Goal: Task Accomplishment & Management: Complete application form

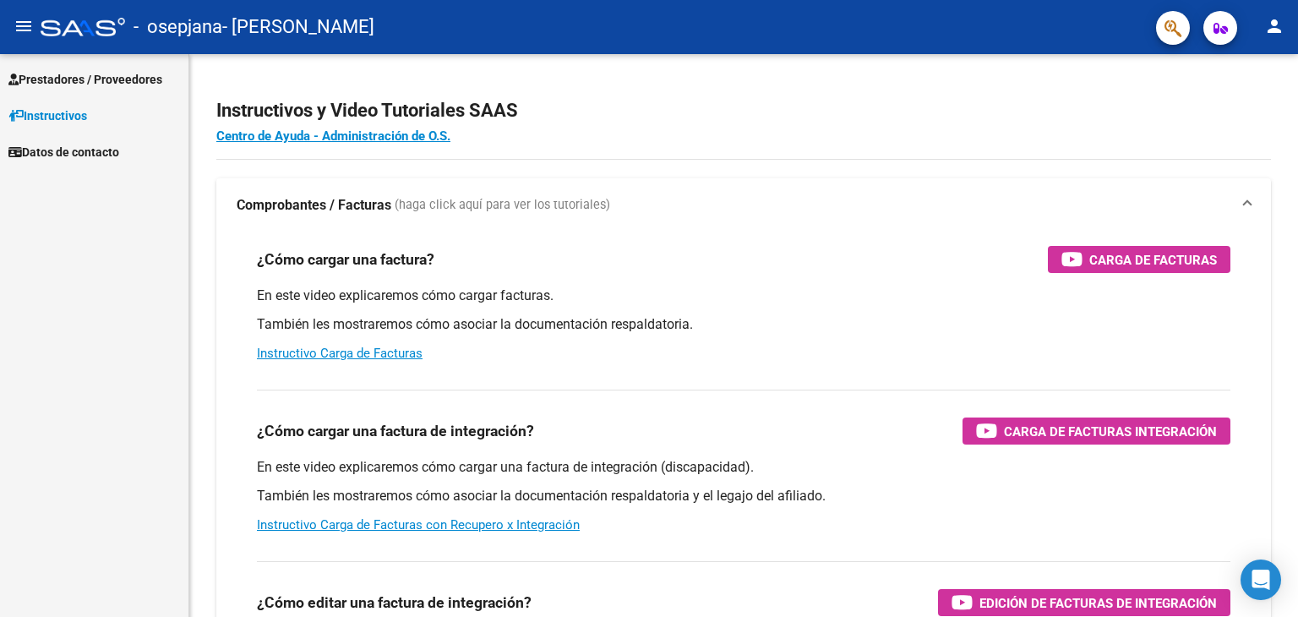
drag, startPoint x: 0, startPoint y: 0, endPoint x: 145, endPoint y: 95, distance: 172.8
click at [145, 95] on link "Prestadores / Proveedores" at bounding box center [94, 79] width 188 height 36
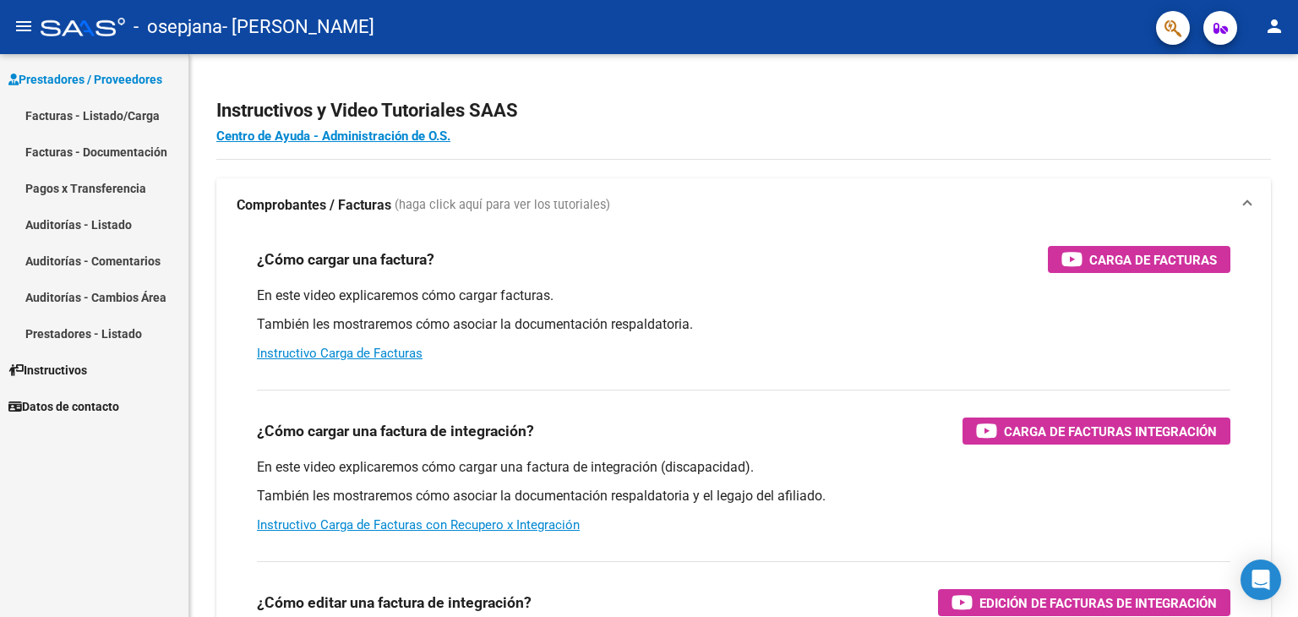
click at [128, 85] on span "Prestadores / Proveedores" at bounding box center [85, 79] width 154 height 19
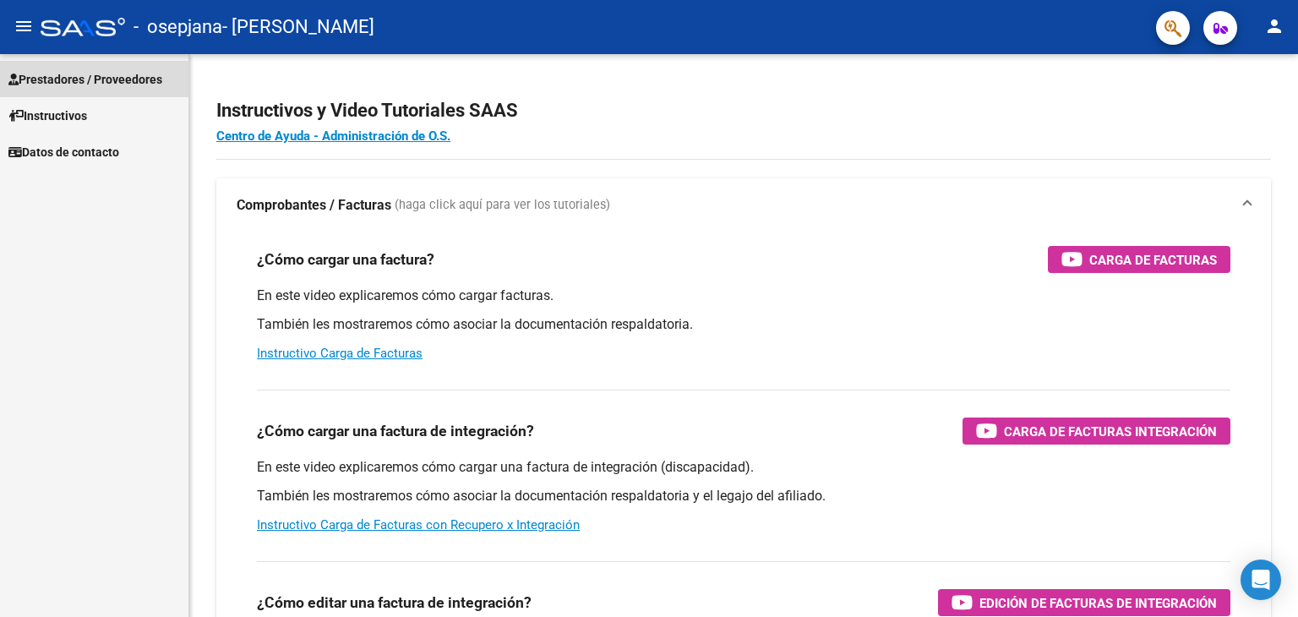
click at [150, 81] on span "Prestadores / Proveedores" at bounding box center [85, 79] width 154 height 19
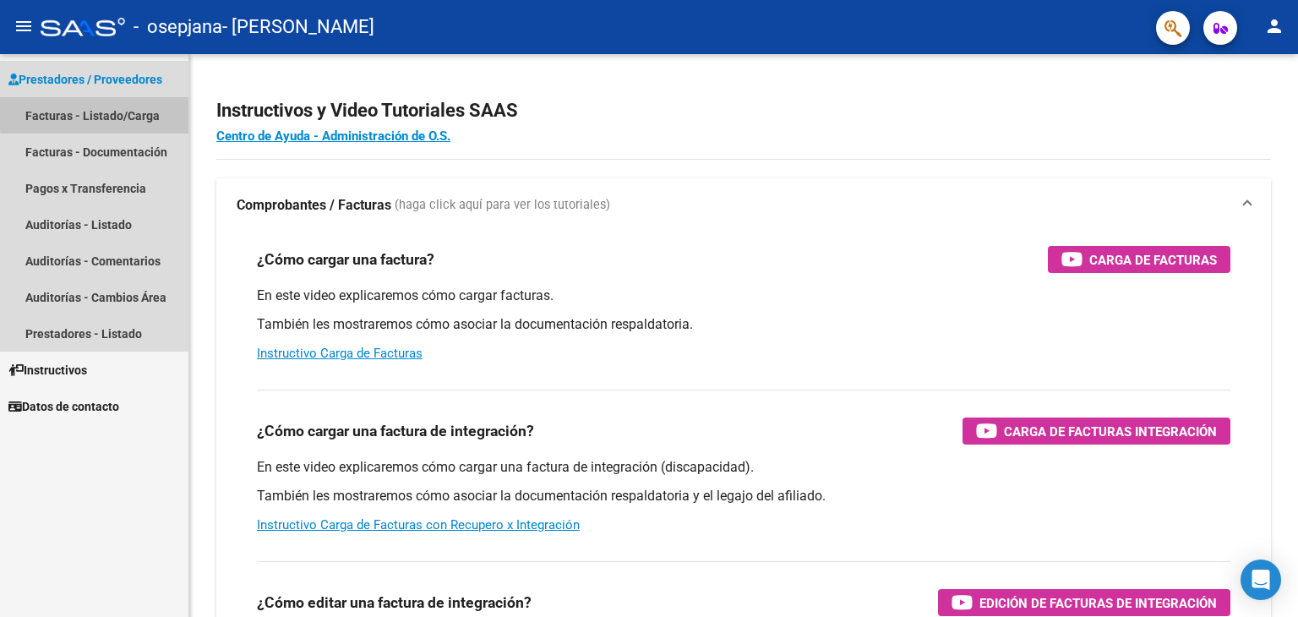
click at [146, 109] on link "Facturas - Listado/Carga" at bounding box center [94, 115] width 188 height 36
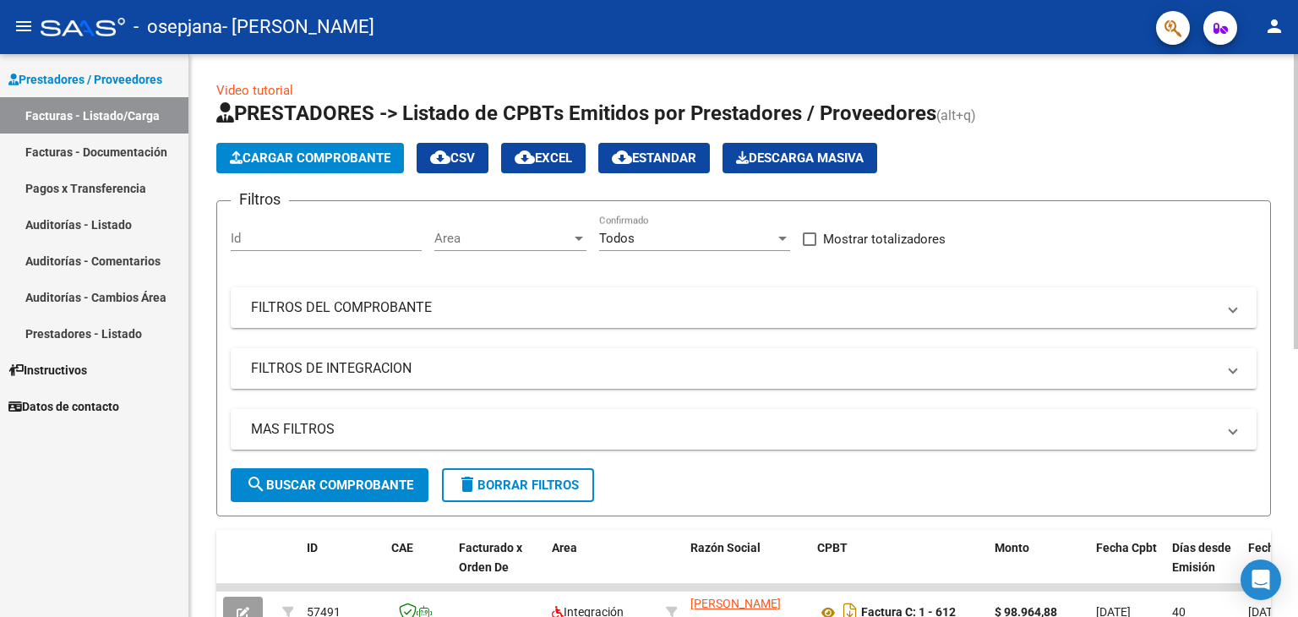
click at [1288, 106] on div "Video tutorial PRESTADORES -> Listado de CPBTs Emitidos por Prestadores / Prove…" at bounding box center [745, 585] width 1113 height 1062
click at [346, 164] on span "Cargar Comprobante" at bounding box center [310, 157] width 161 height 15
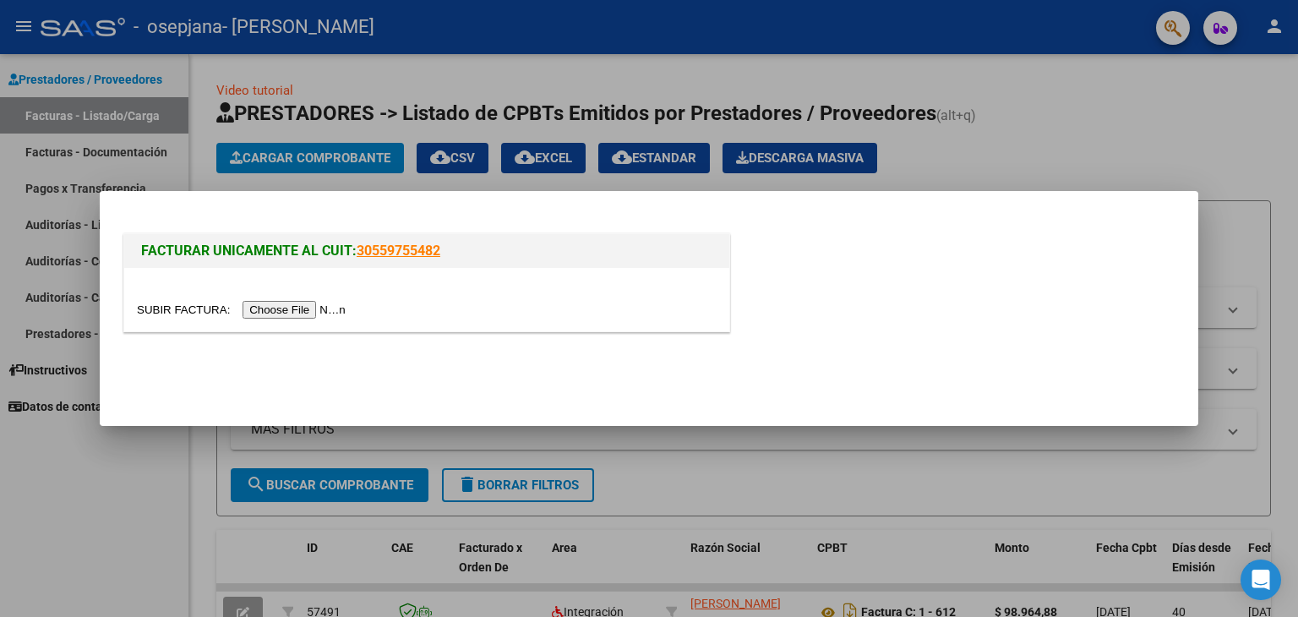
click at [310, 305] on input "file" at bounding box center [244, 310] width 214 height 18
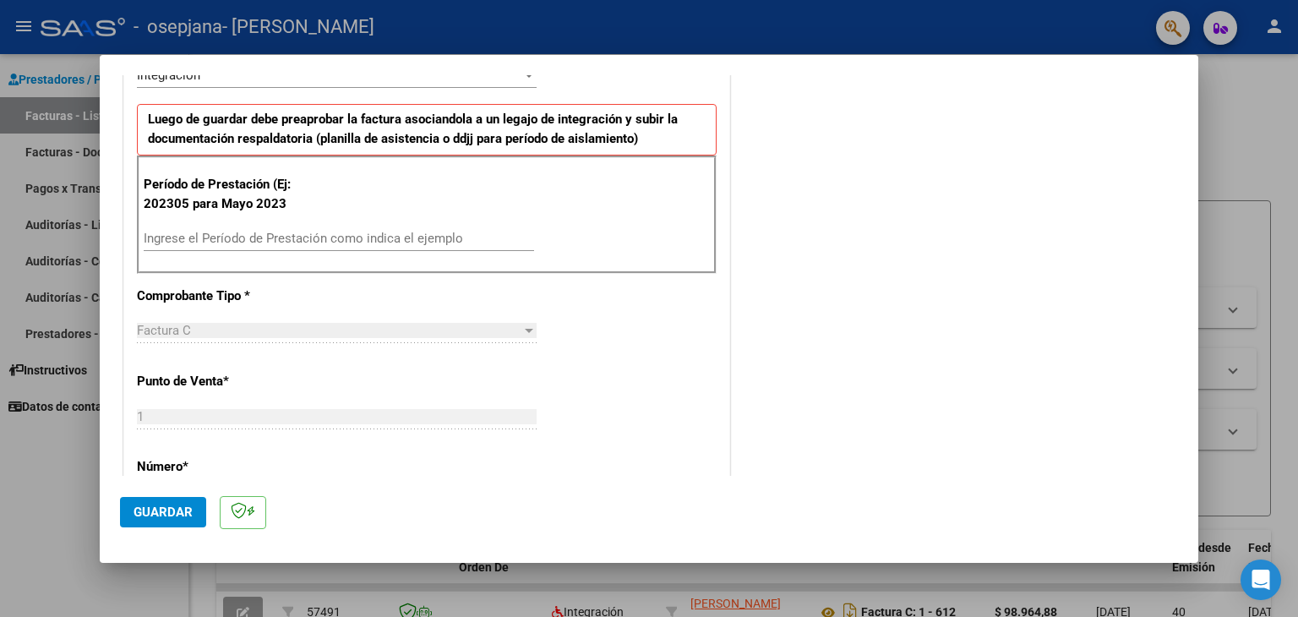
scroll to position [433, 0]
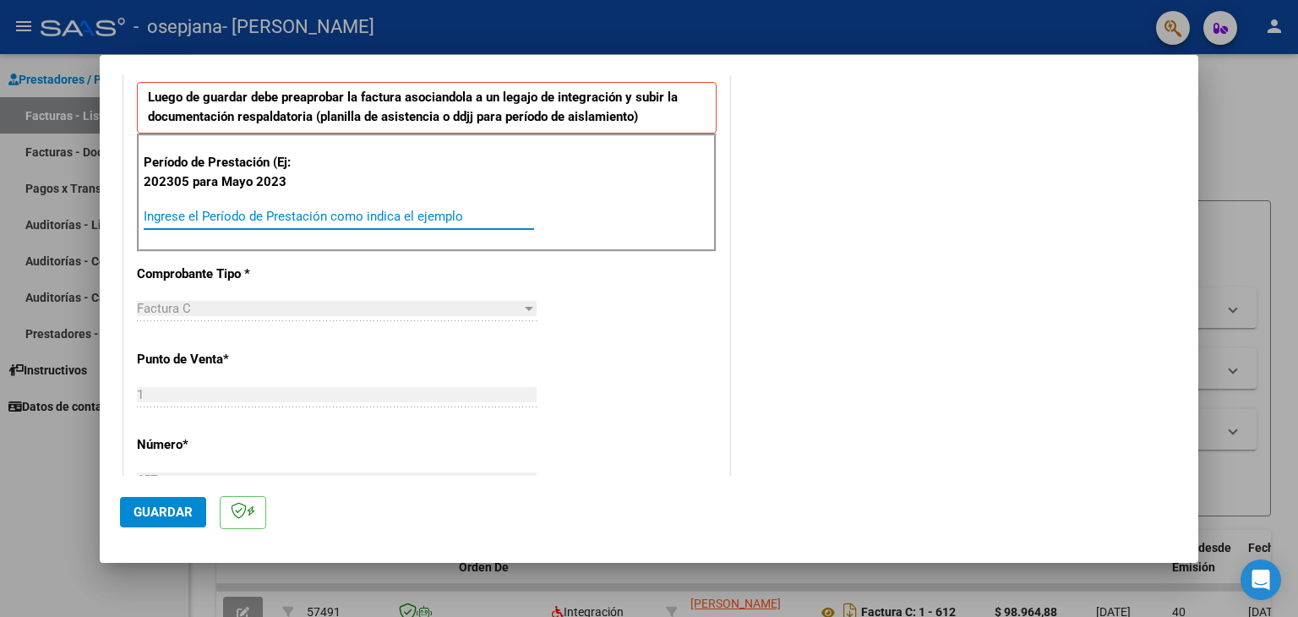
click at [424, 214] on input "Ingrese el Período de Prestación como indica el ejemplo" at bounding box center [339, 216] width 390 height 15
type input "202507"
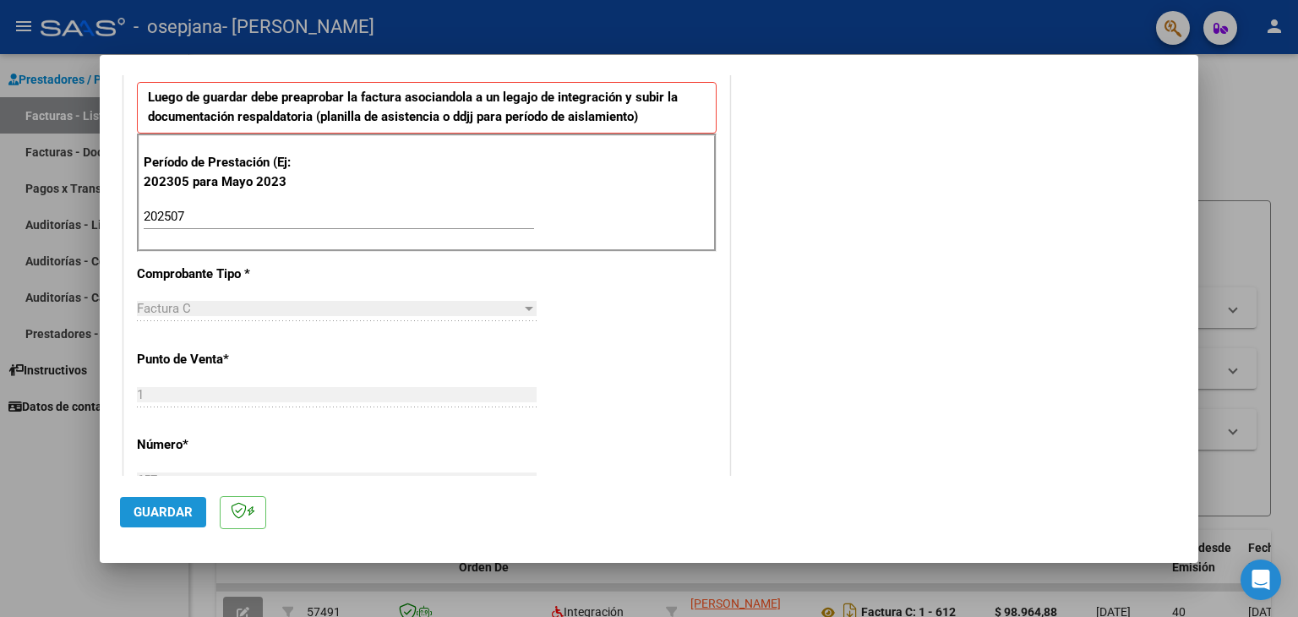
click at [153, 507] on span "Guardar" at bounding box center [163, 512] width 59 height 15
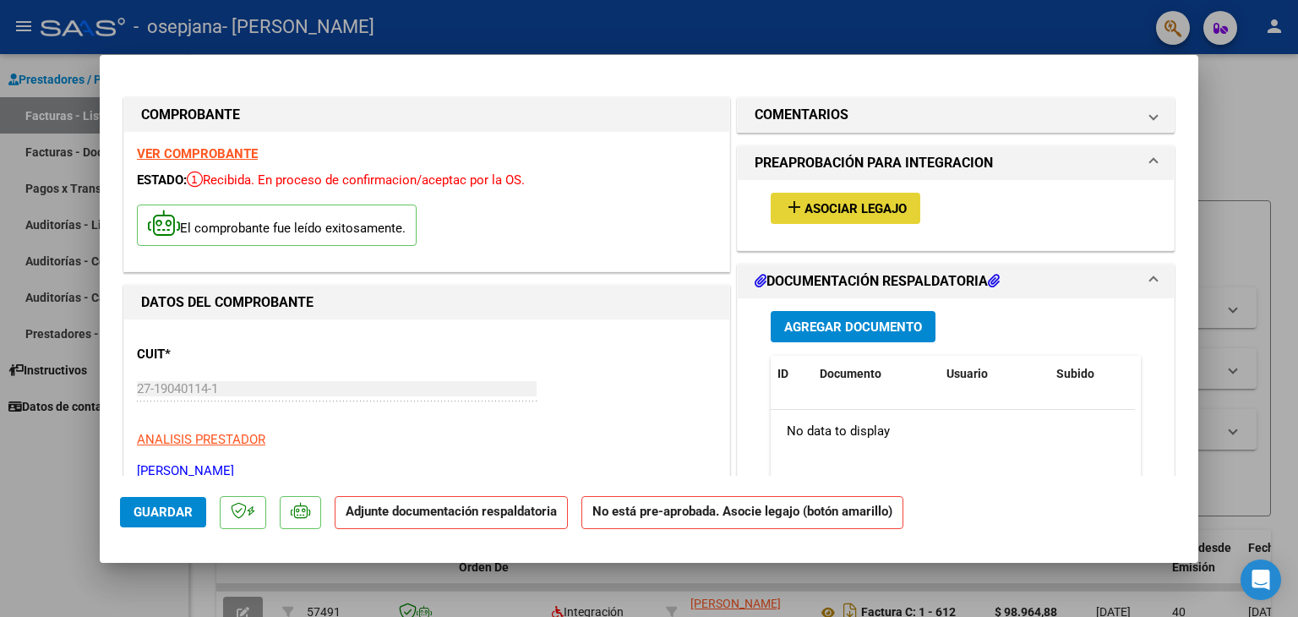
click at [832, 205] on span "Asociar Legajo" at bounding box center [856, 208] width 102 height 15
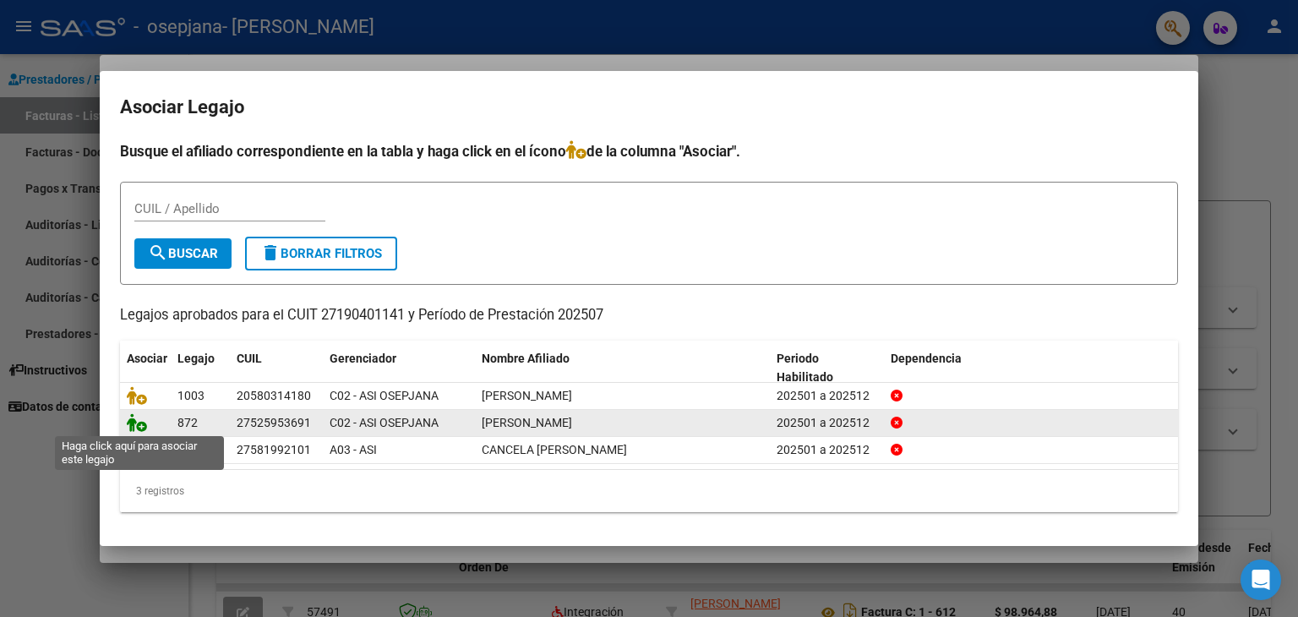
click at [137, 422] on icon at bounding box center [137, 422] width 20 height 19
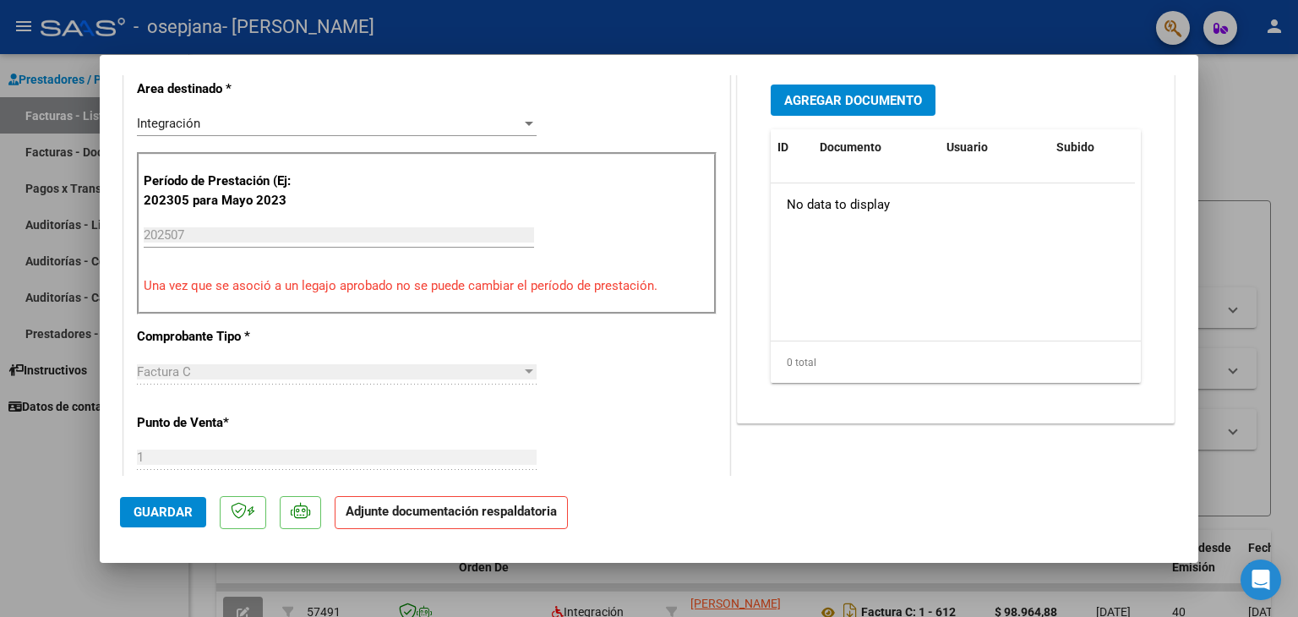
scroll to position [391, 0]
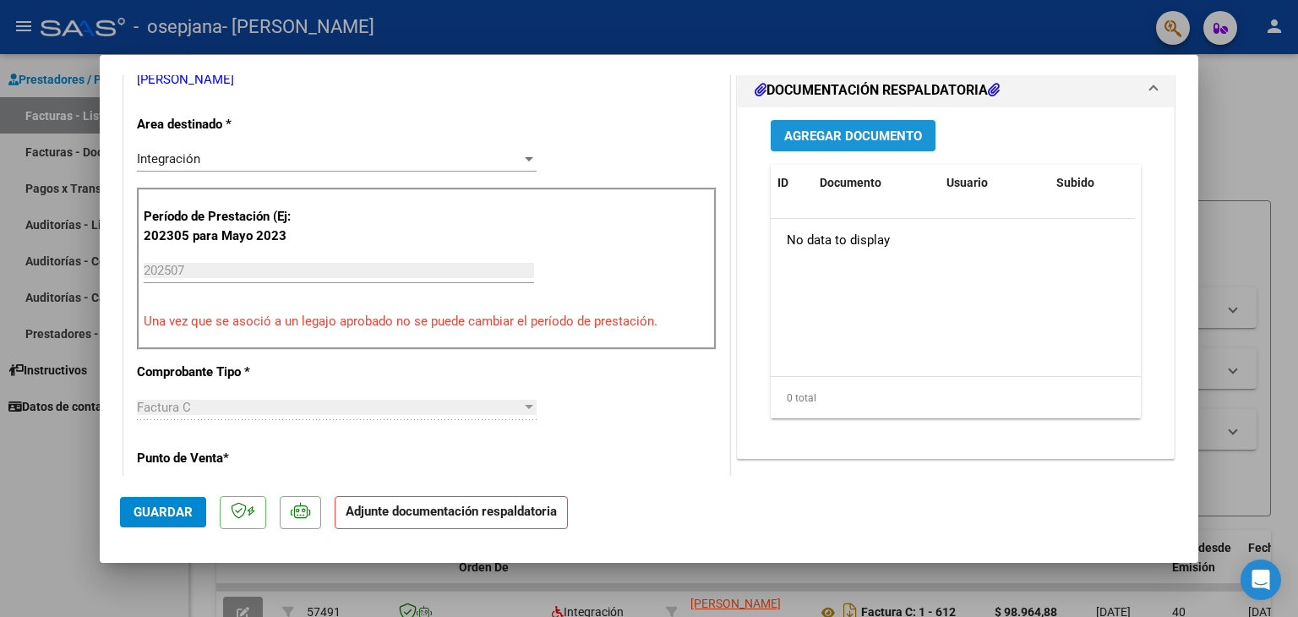
click at [892, 136] on span "Agregar Documento" at bounding box center [853, 135] width 138 height 15
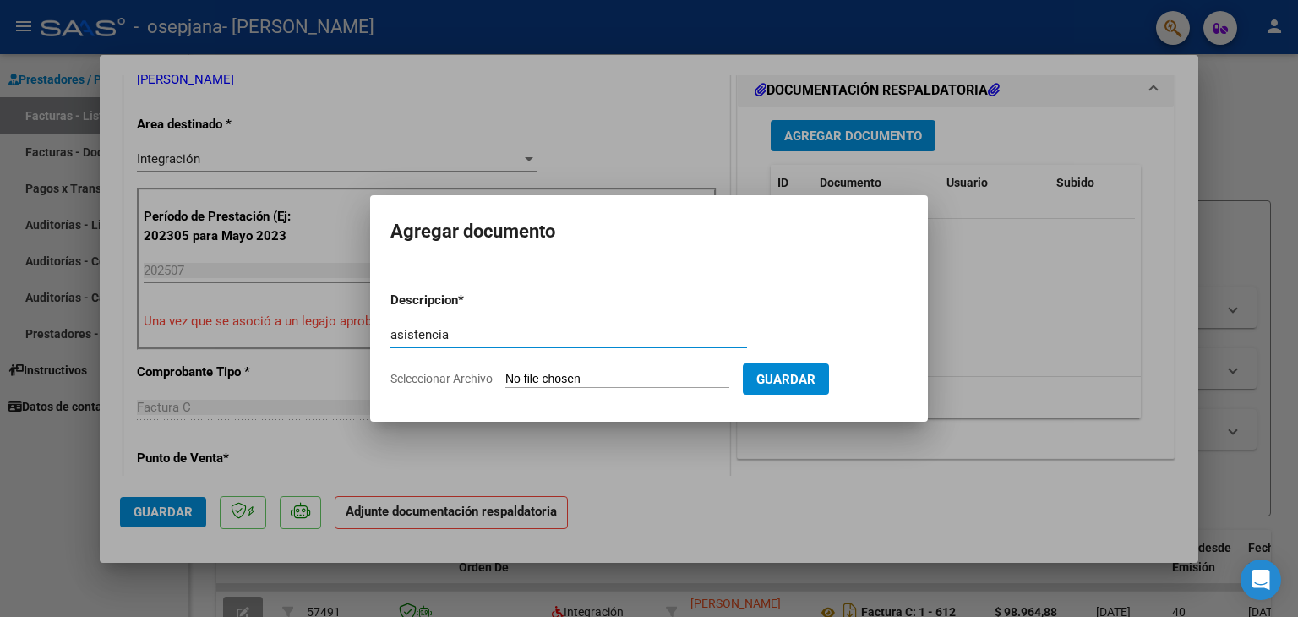
type input "asistencia"
click at [505, 372] on input "Seleccionar Archivo" at bounding box center [617, 380] width 224 height 16
type input "C:\fakepath\asistencia [PERSON_NAME] - [DATE].pdf"
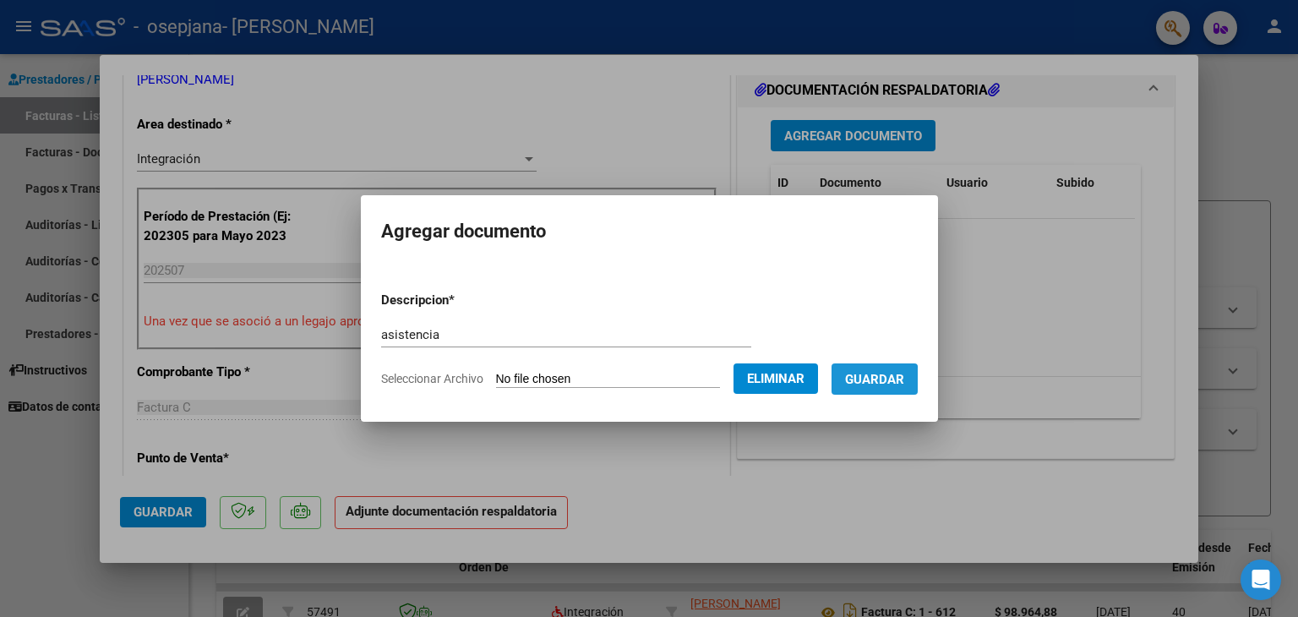
click at [880, 385] on span "Guardar" at bounding box center [874, 379] width 59 height 15
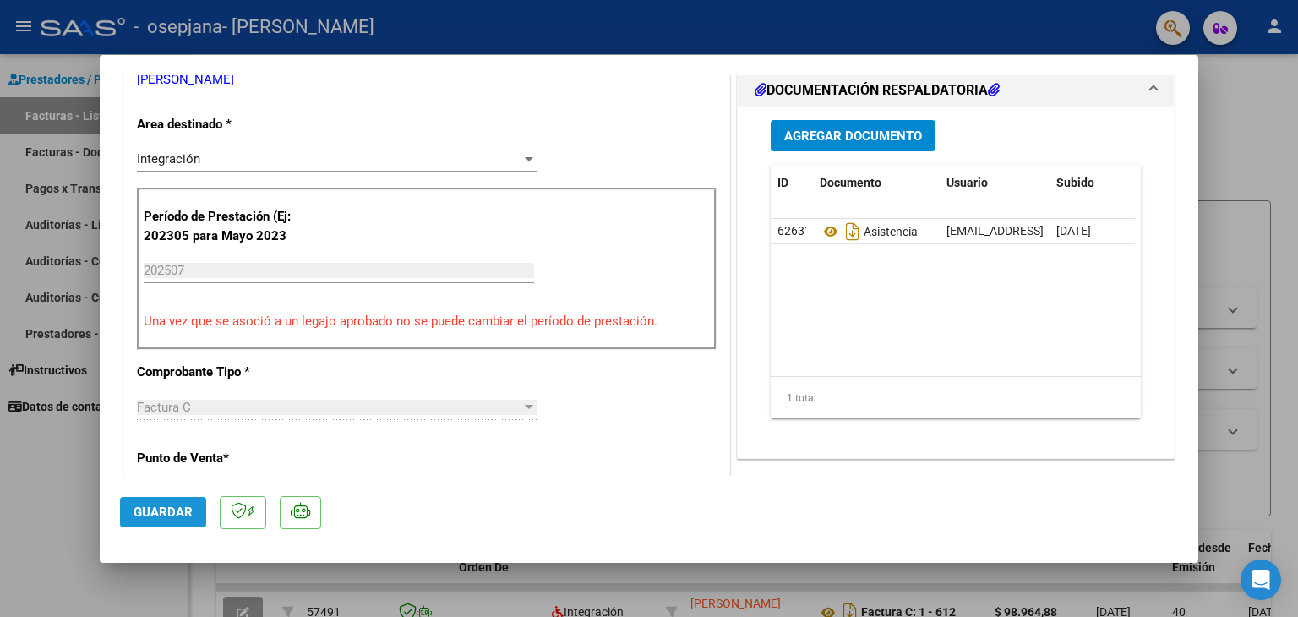
click at [152, 516] on span "Guardar" at bounding box center [163, 512] width 59 height 15
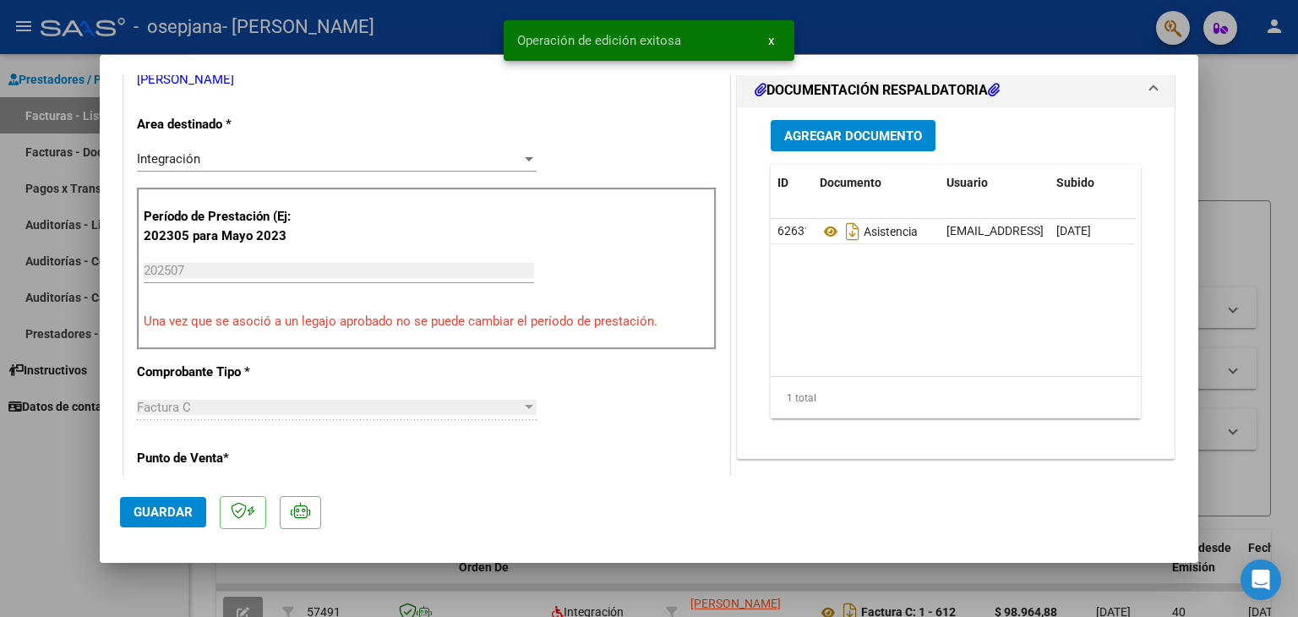
click at [37, 499] on div at bounding box center [649, 308] width 1298 height 617
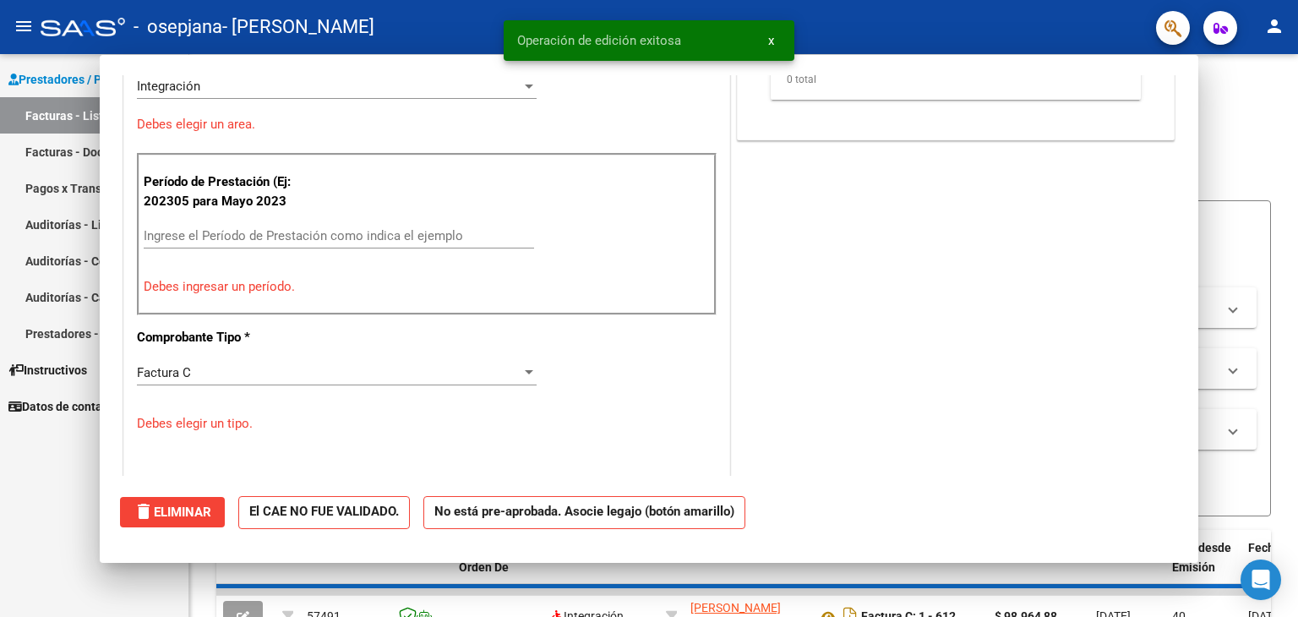
scroll to position [0, 0]
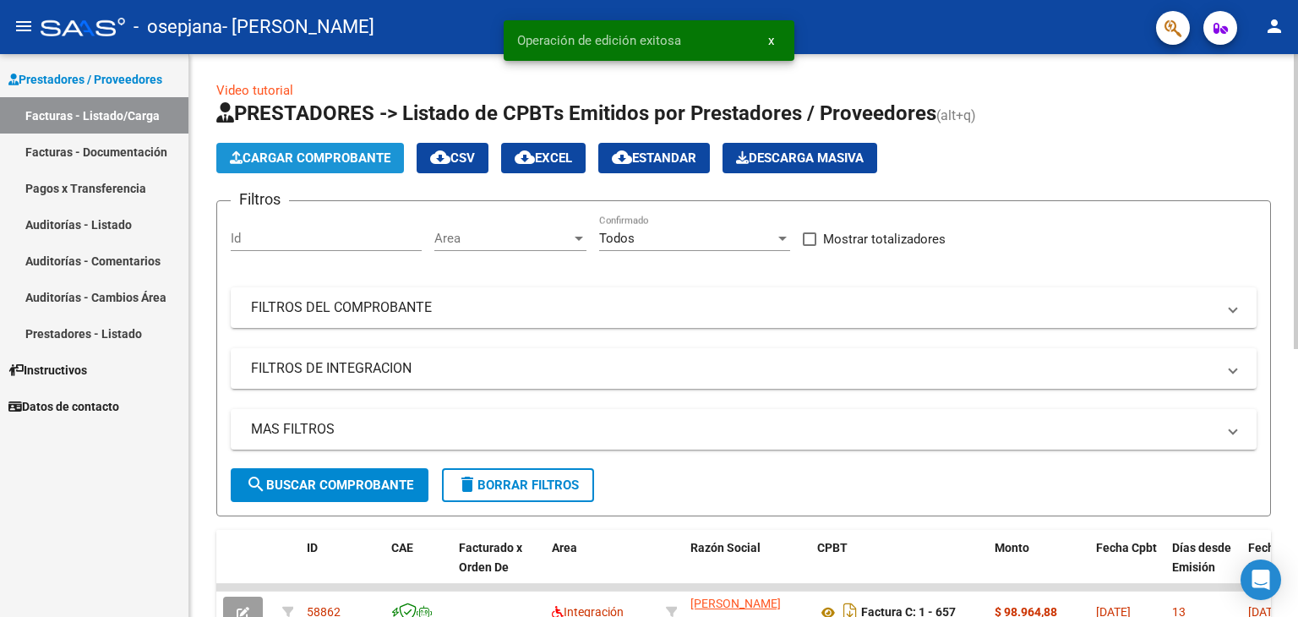
click at [265, 156] on span "Cargar Comprobante" at bounding box center [310, 157] width 161 height 15
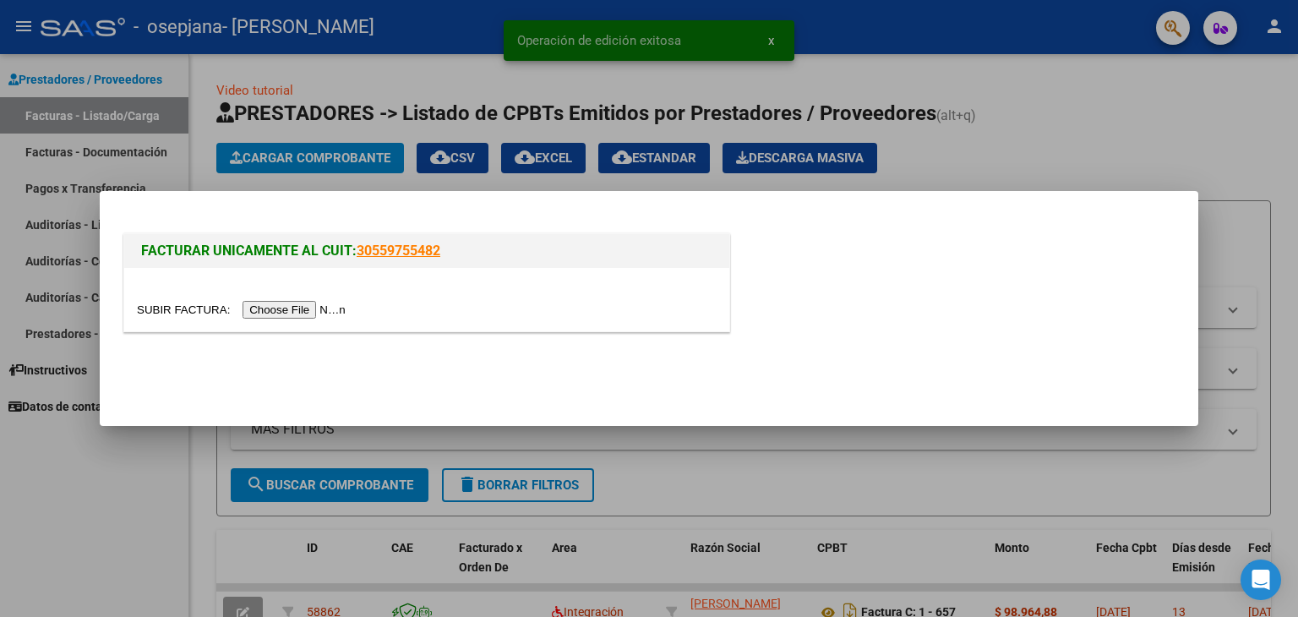
click at [328, 312] on input "file" at bounding box center [244, 310] width 214 height 18
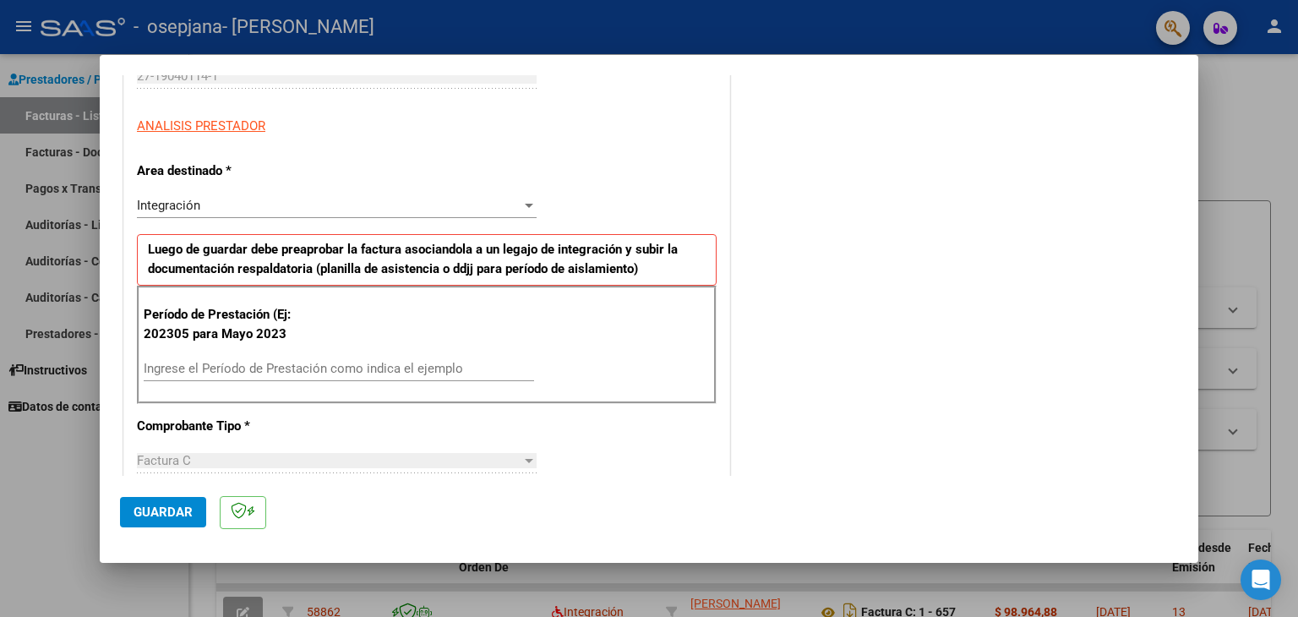
scroll to position [286, 0]
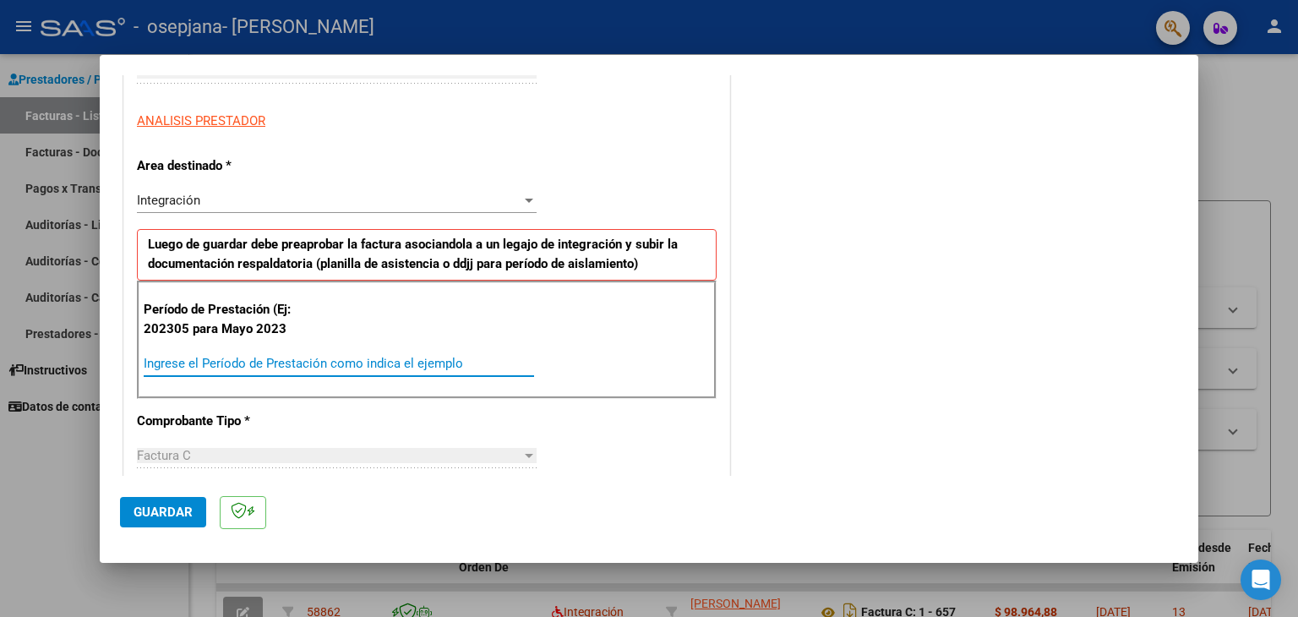
click at [270, 364] on input "Ingrese el Período de Prestación como indica el ejemplo" at bounding box center [339, 363] width 390 height 15
type input "202507"
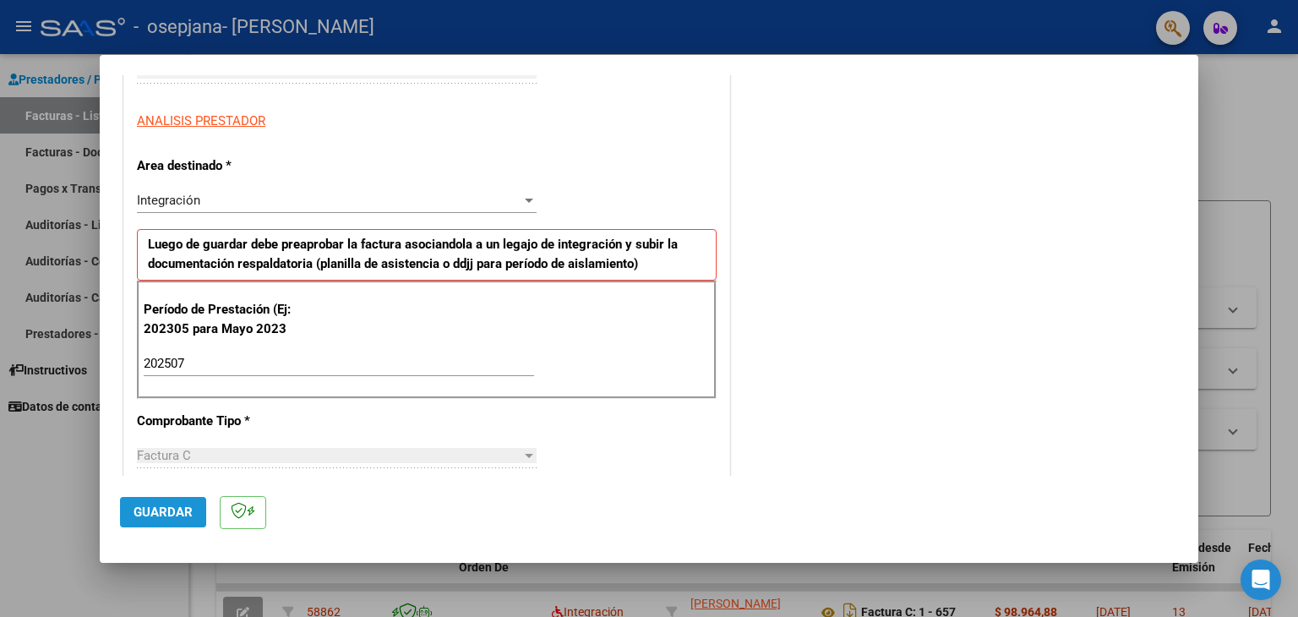
click at [171, 513] on span "Guardar" at bounding box center [163, 512] width 59 height 15
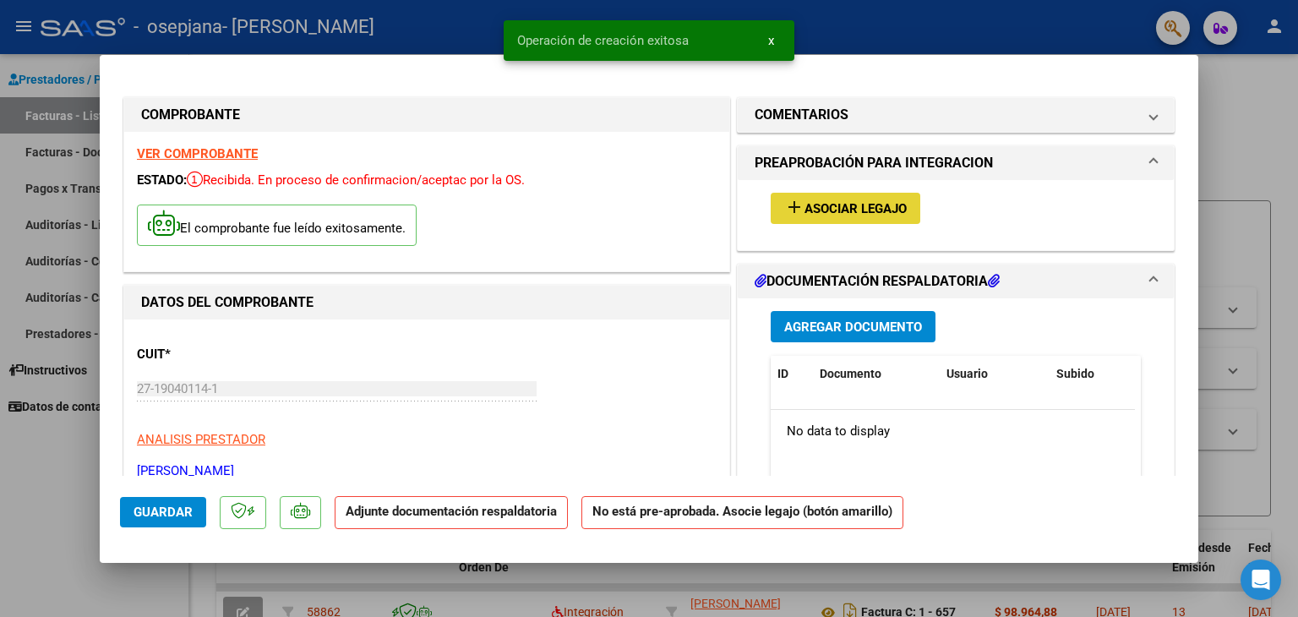
click at [815, 204] on span "Asociar Legajo" at bounding box center [856, 208] width 102 height 15
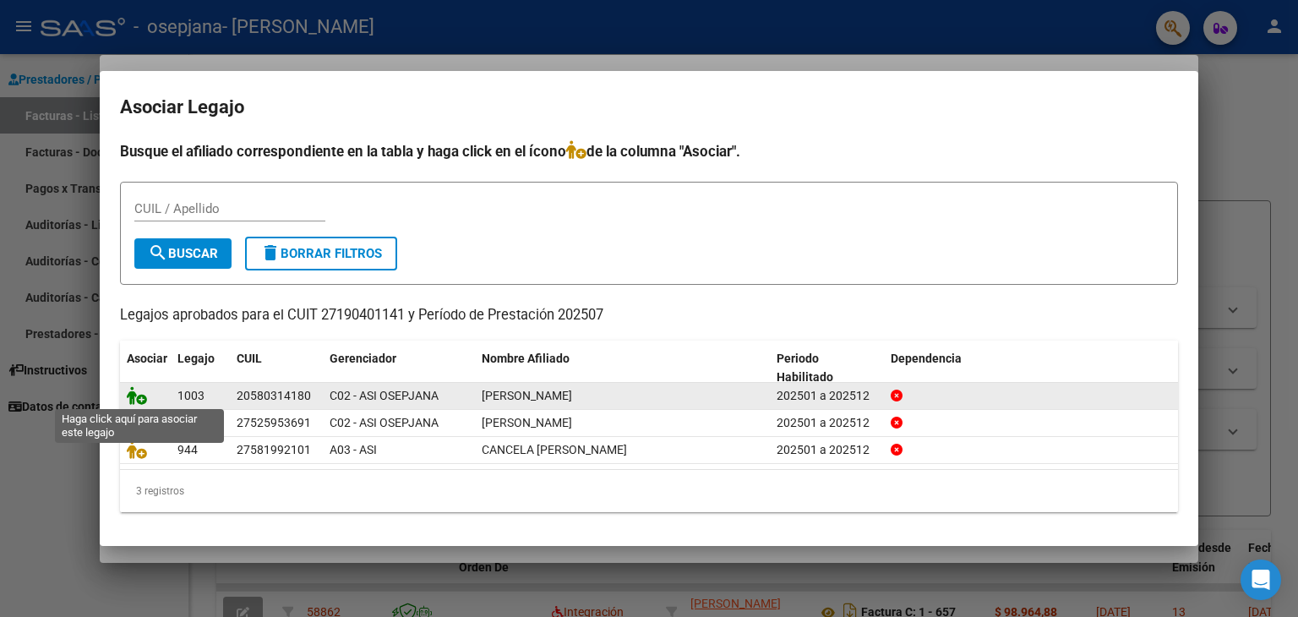
click at [133, 396] on icon at bounding box center [137, 395] width 20 height 19
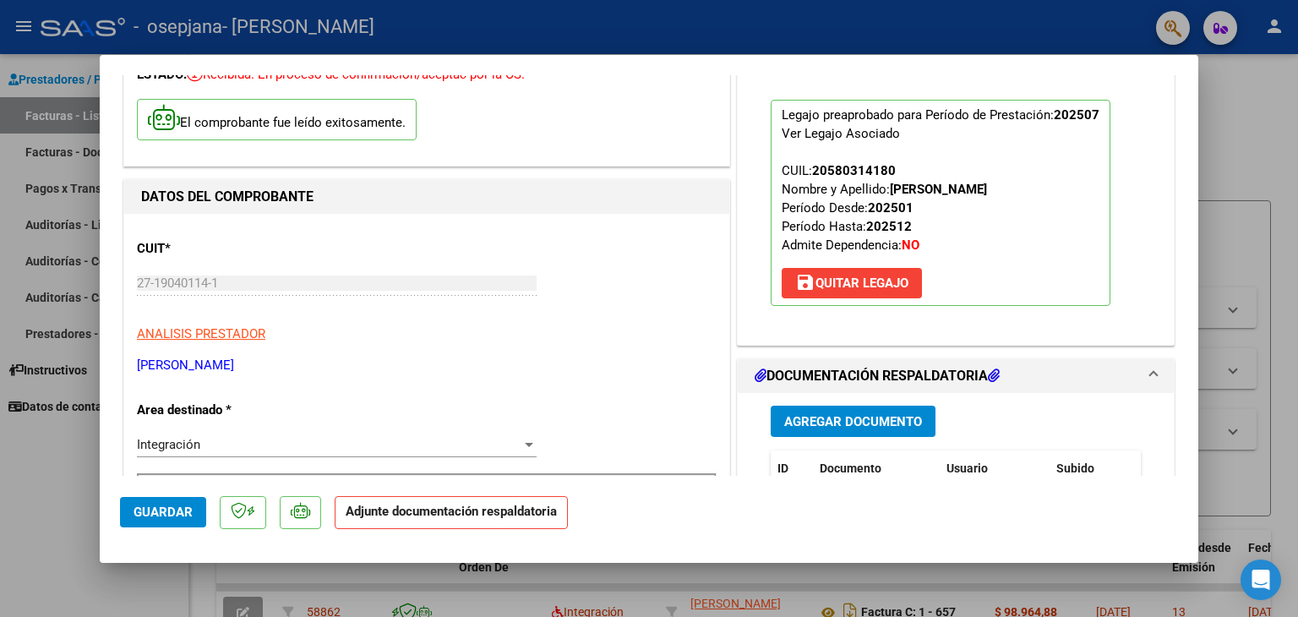
scroll to position [108, 0]
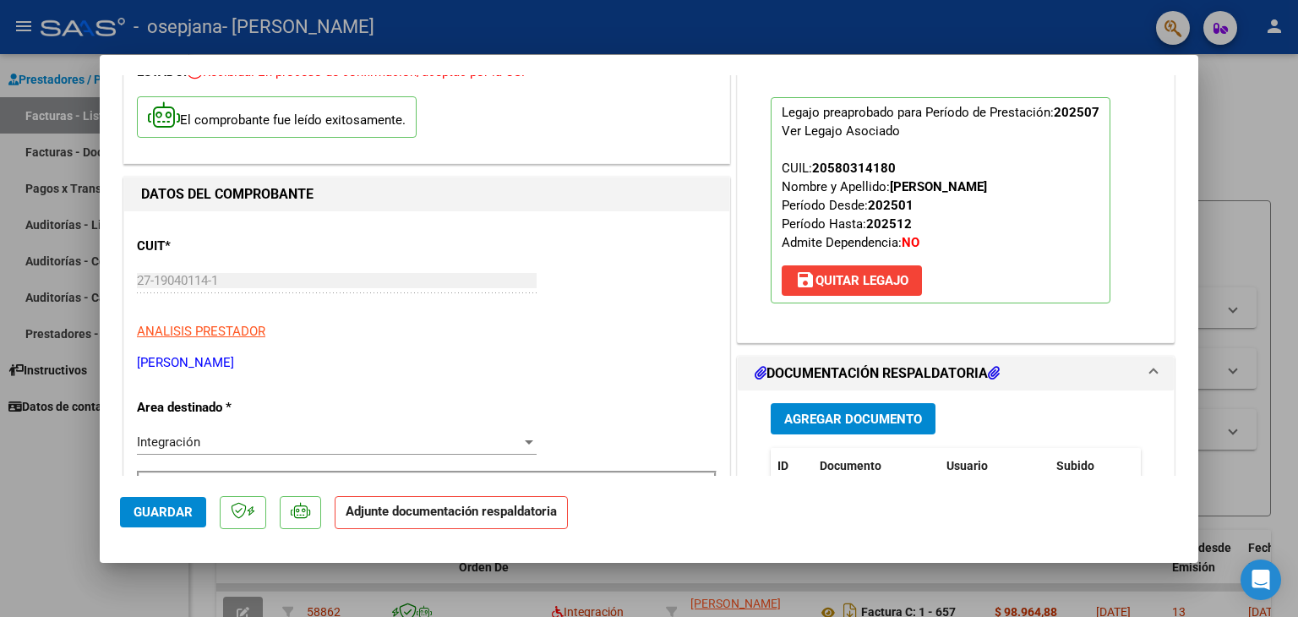
click at [869, 415] on span "Agregar Documento" at bounding box center [853, 419] width 138 height 15
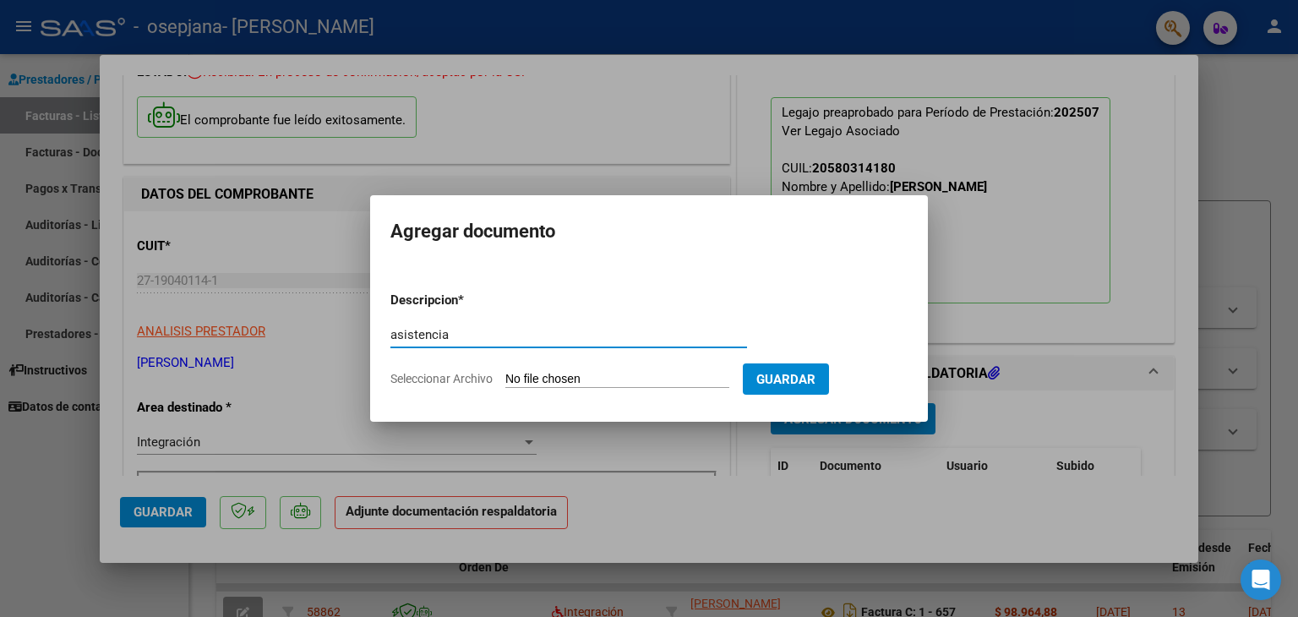
type input "asistencia"
click at [505, 372] on input "Seleccionar Archivo" at bounding box center [617, 380] width 224 height 16
click at [701, 391] on form "Descripcion * asistencia Escriba aquí una descripcion Seleccionar Archivo Guard…" at bounding box center [648, 339] width 517 height 123
click at [669, 380] on input "Seleccionar Archivo" at bounding box center [617, 380] width 224 height 16
type input "C:\fakepath\asistencia [PERSON_NAME] - [DATE].pdf"
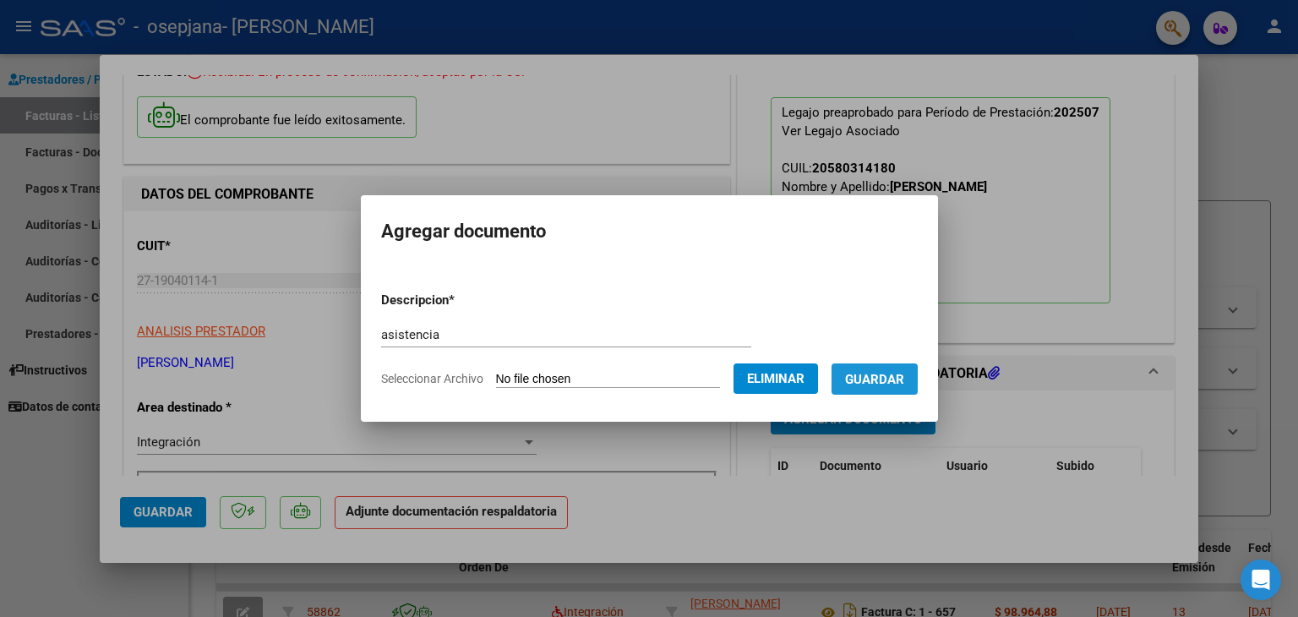
click at [912, 391] on button "Guardar" at bounding box center [875, 378] width 86 height 31
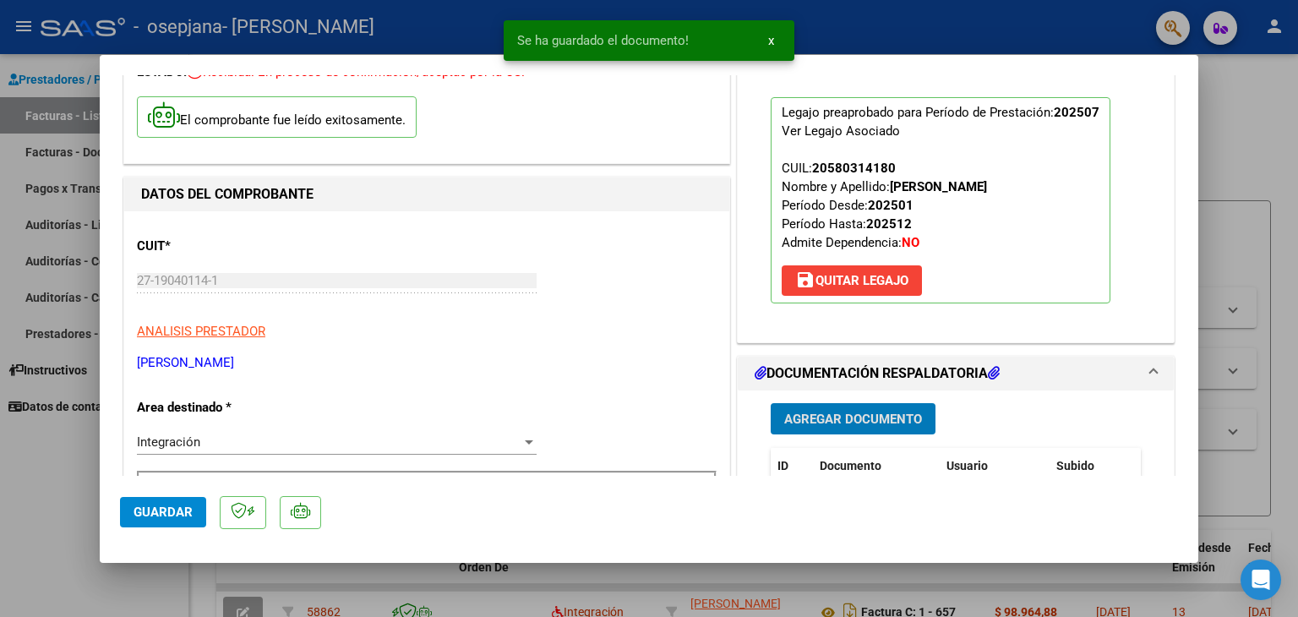
click at [149, 509] on span "Guardar" at bounding box center [163, 512] width 59 height 15
click at [96, 539] on div at bounding box center [649, 308] width 1298 height 617
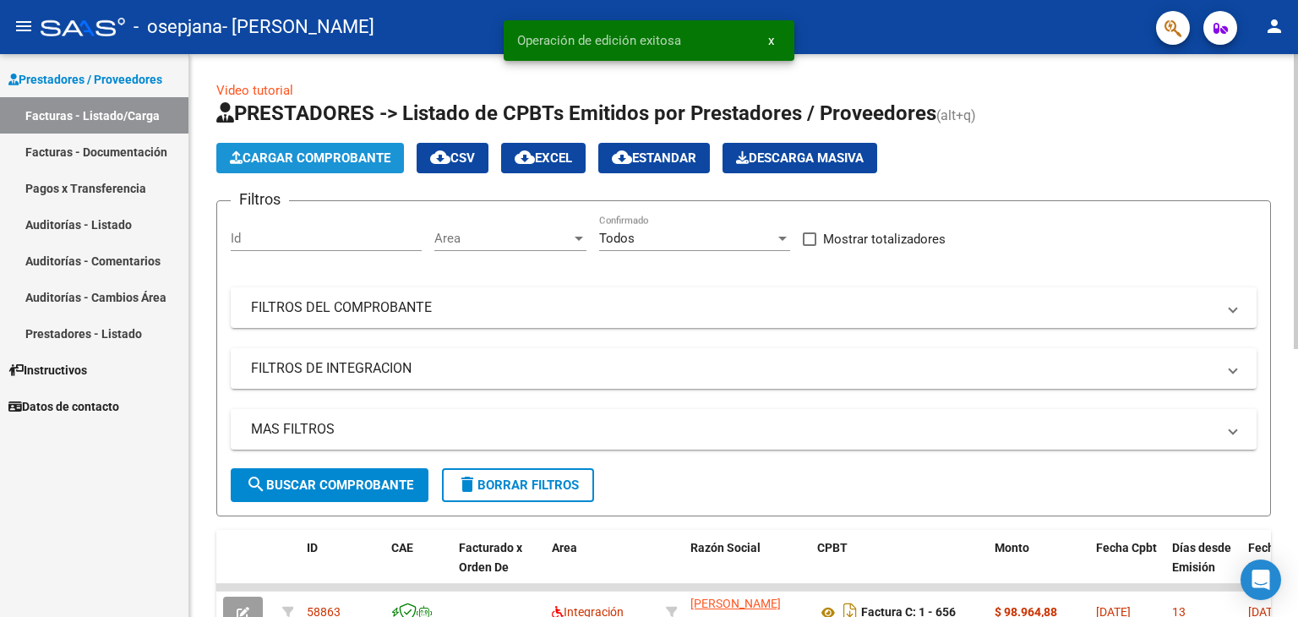
click at [356, 157] on span "Cargar Comprobante" at bounding box center [310, 157] width 161 height 15
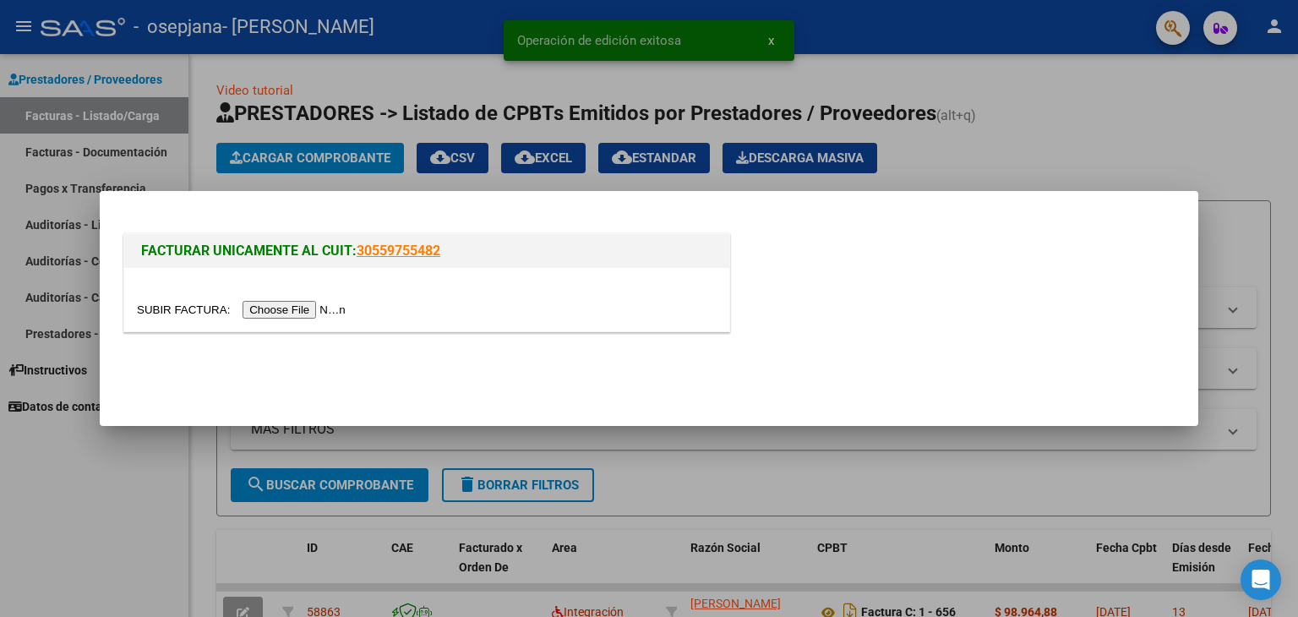
click at [312, 314] on input "file" at bounding box center [244, 310] width 214 height 18
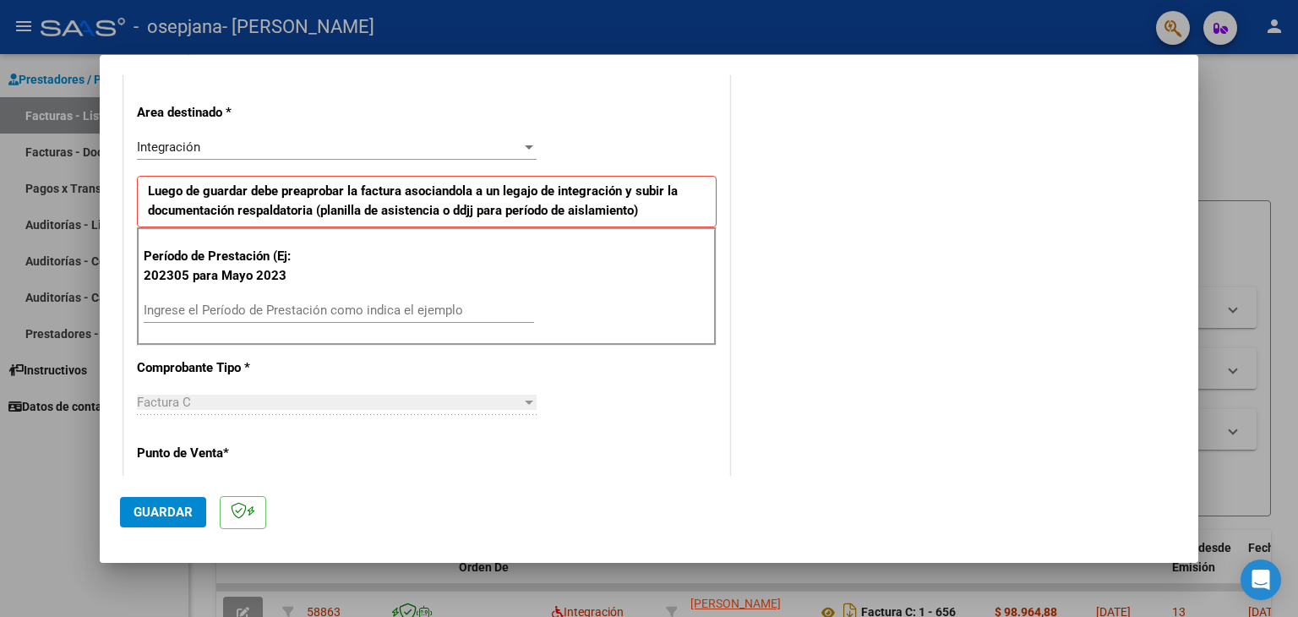
scroll to position [424, 0]
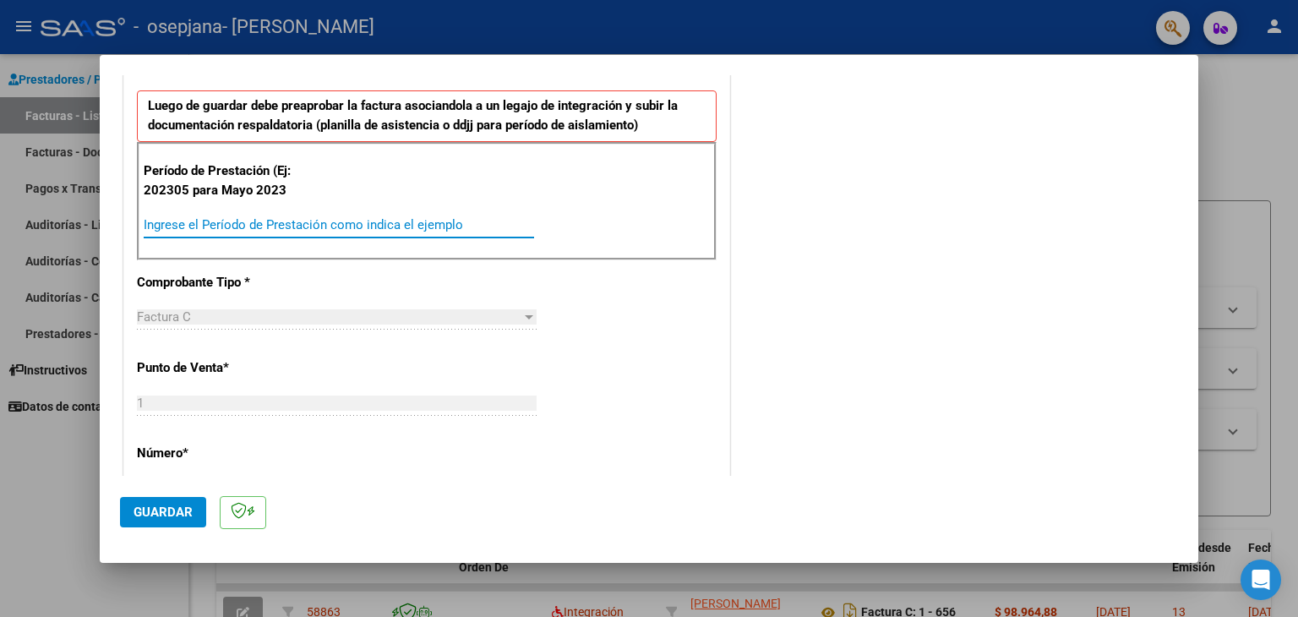
click at [461, 229] on input "Ingrese el Período de Prestación como indica el ejemplo" at bounding box center [339, 224] width 390 height 15
type input "202507"
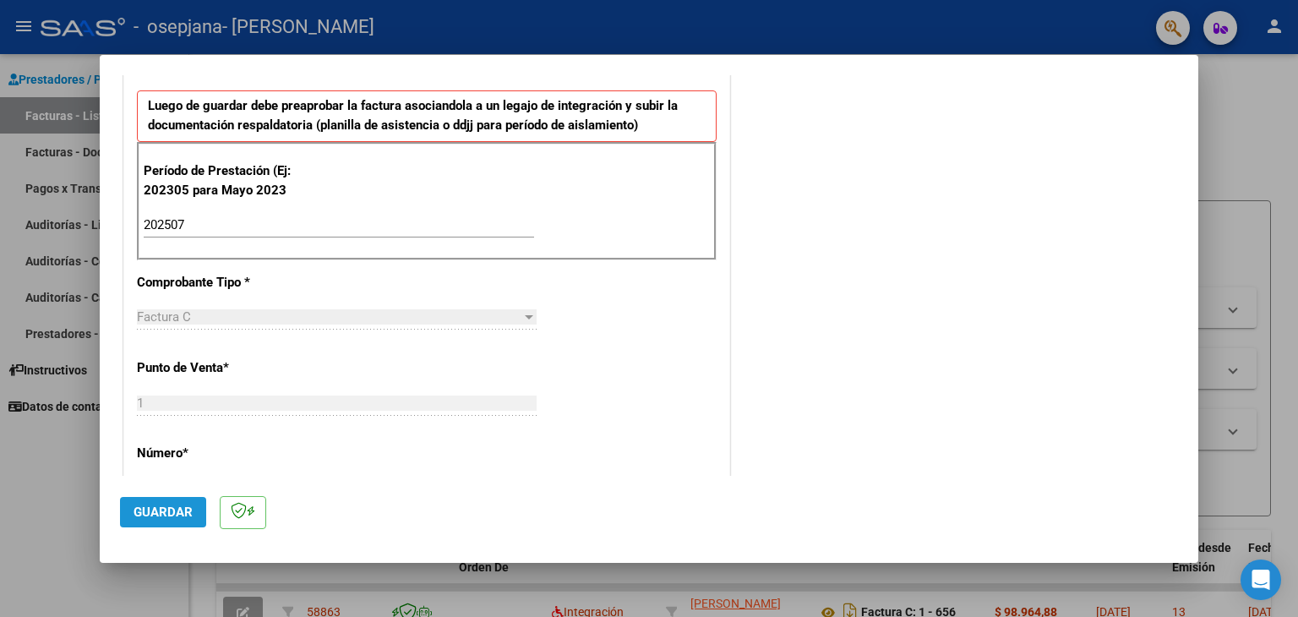
click at [173, 506] on span "Guardar" at bounding box center [163, 512] width 59 height 15
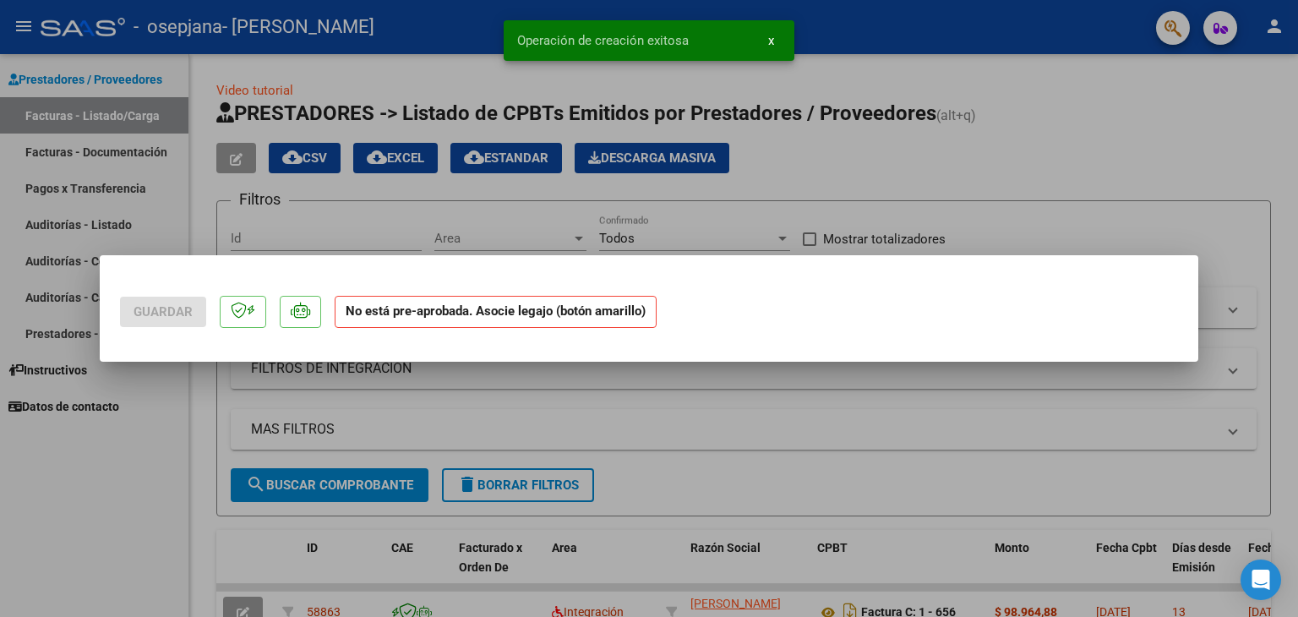
scroll to position [0, 0]
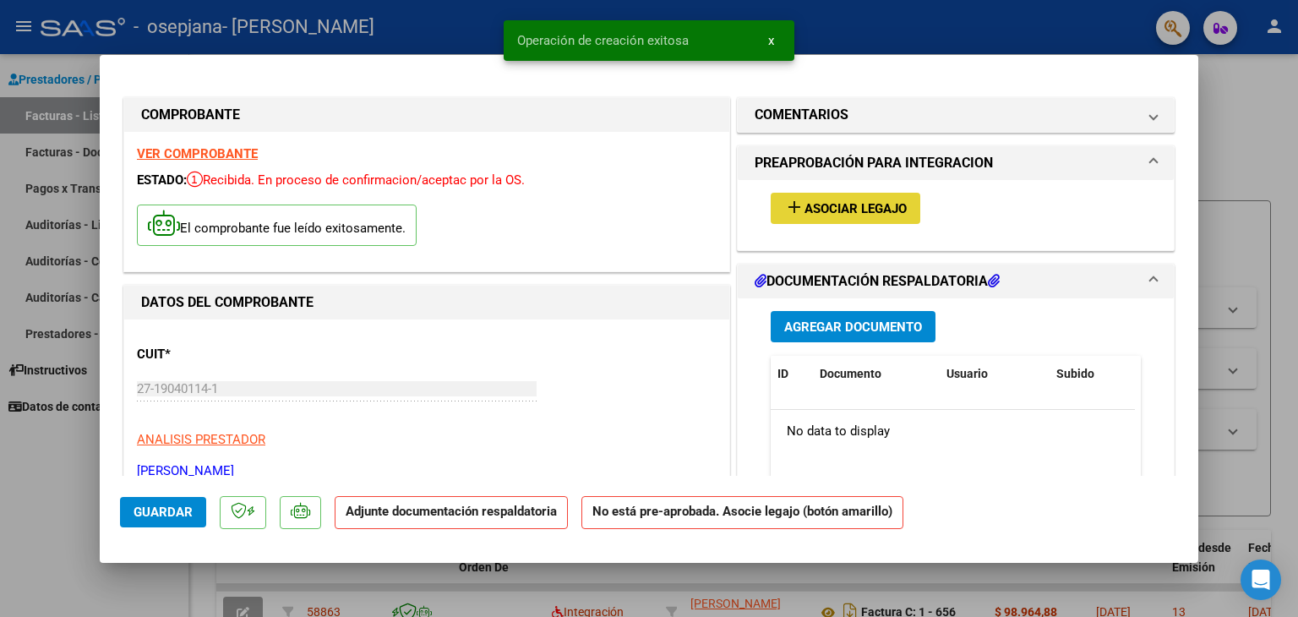
click at [813, 213] on span "Asociar Legajo" at bounding box center [856, 208] width 102 height 15
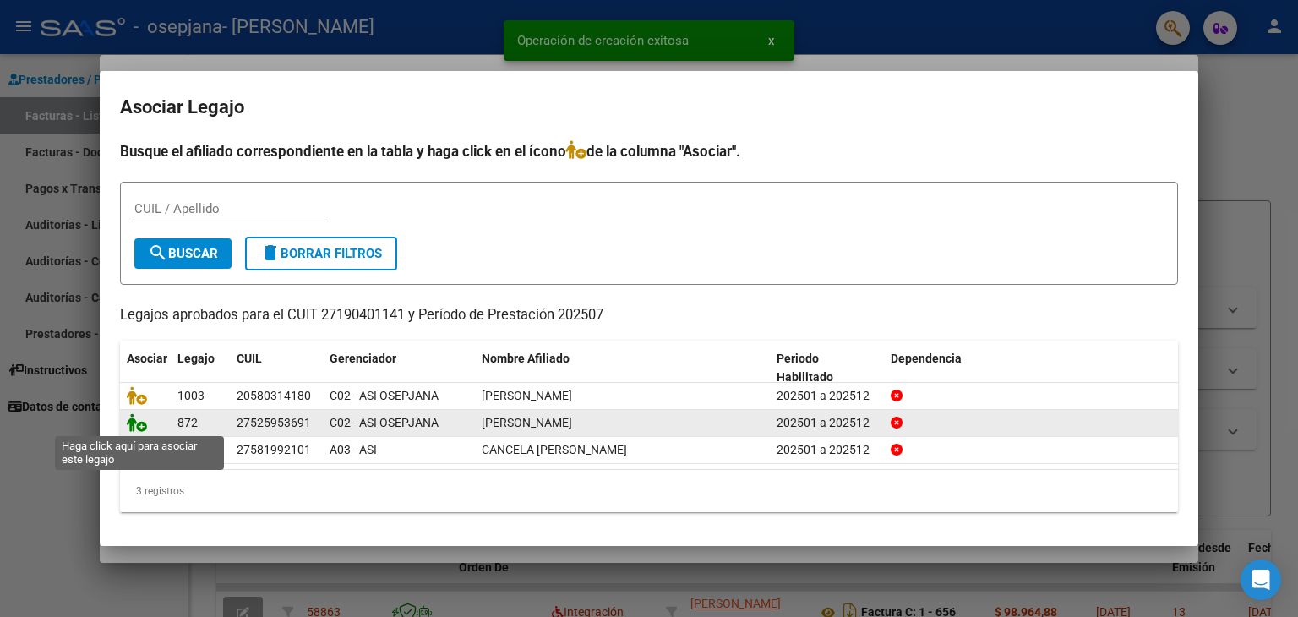
click at [136, 428] on icon at bounding box center [137, 422] width 20 height 19
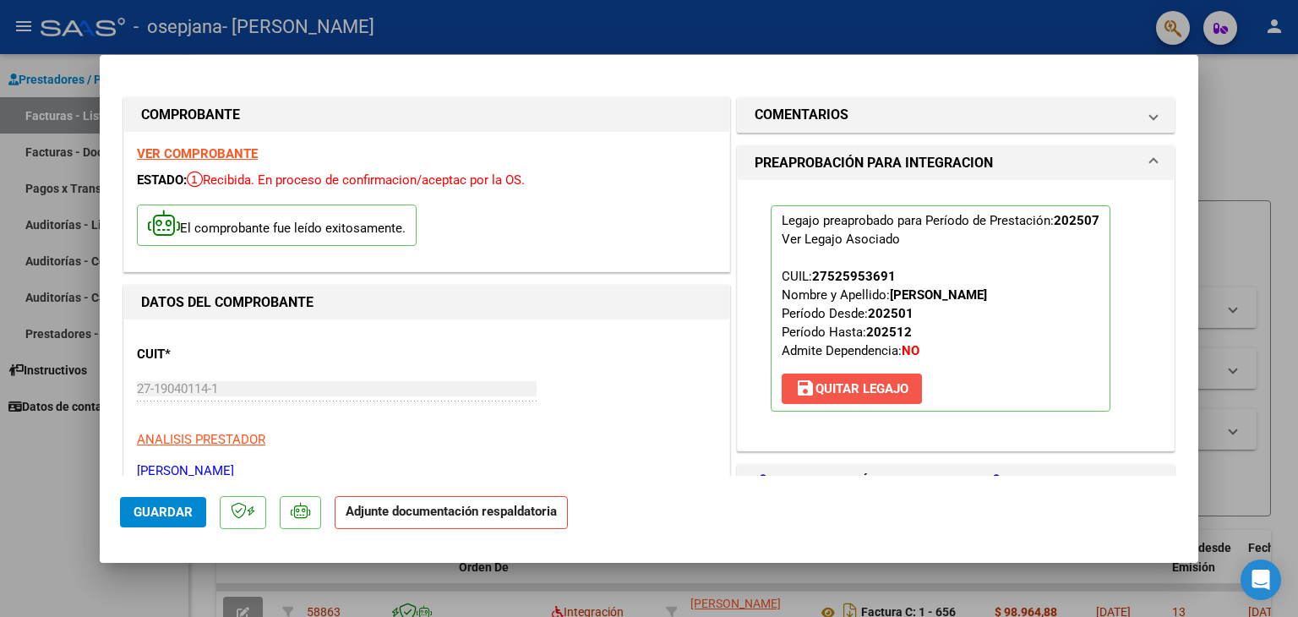
click at [874, 385] on span "save [PERSON_NAME]" at bounding box center [851, 388] width 113 height 15
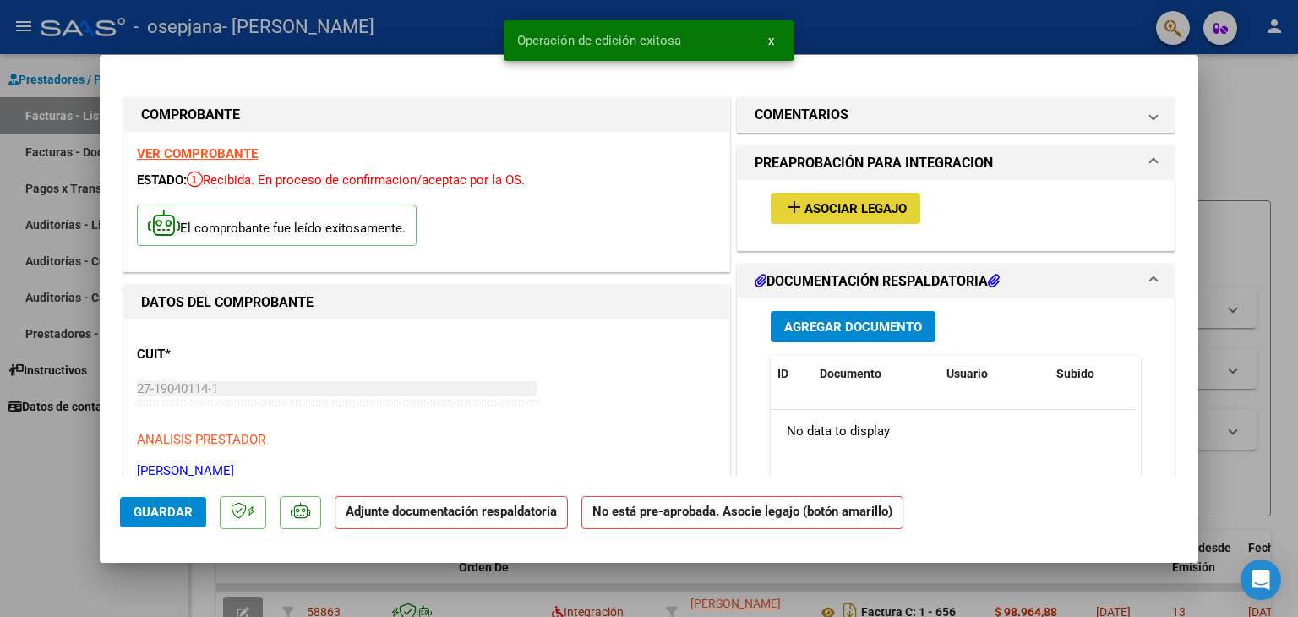
click at [826, 206] on span "Asociar Legajo" at bounding box center [856, 208] width 102 height 15
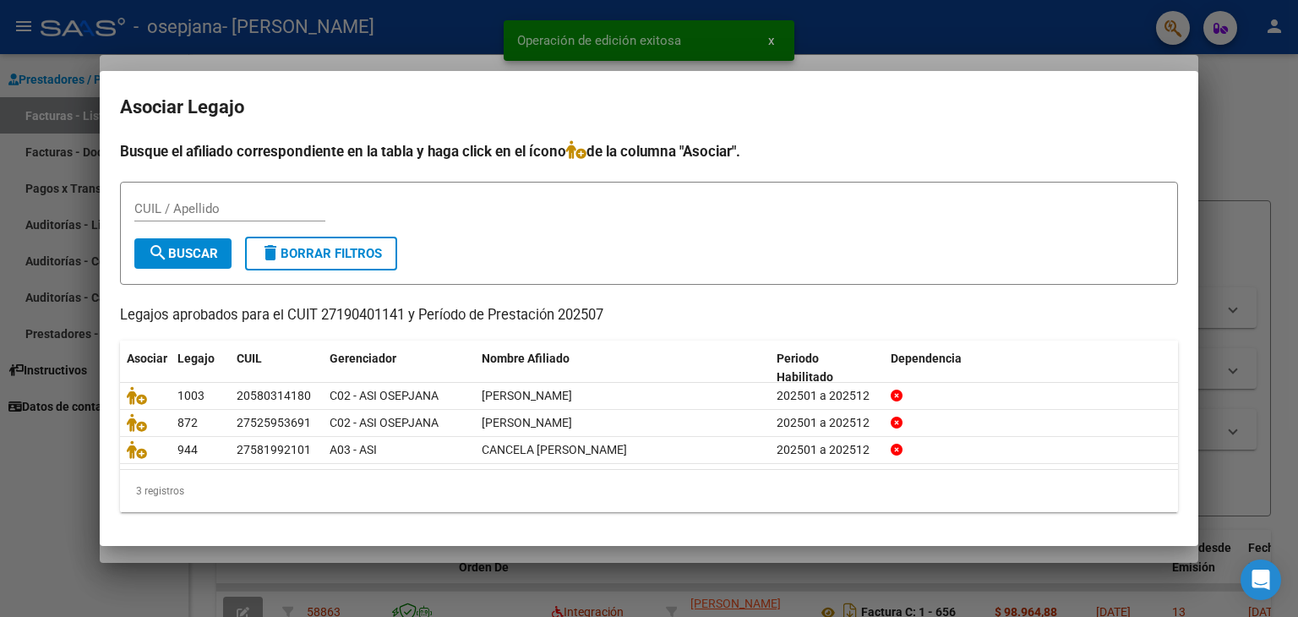
click at [125, 465] on datatable-selection "1003 20580314180 C02 - ASI OSEPJANA [PERSON_NAME] 202501 a 202512 872 275259536…" at bounding box center [649, 459] width 1058 height 15
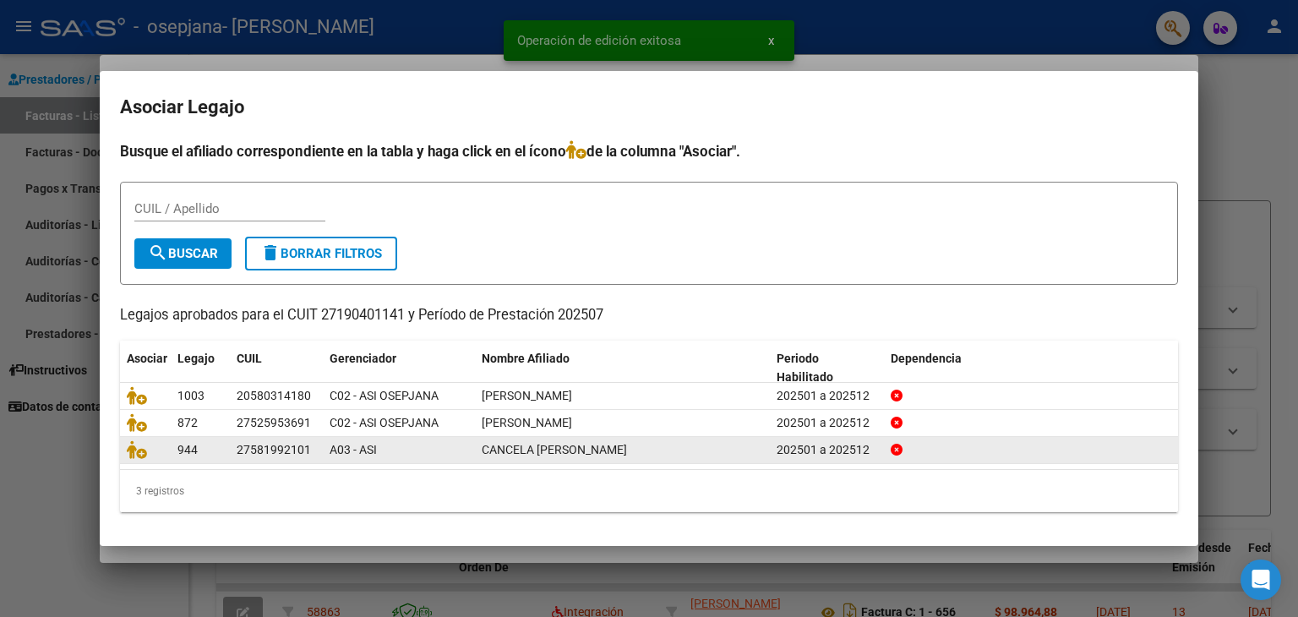
click at [128, 458] on div at bounding box center [145, 449] width 37 height 19
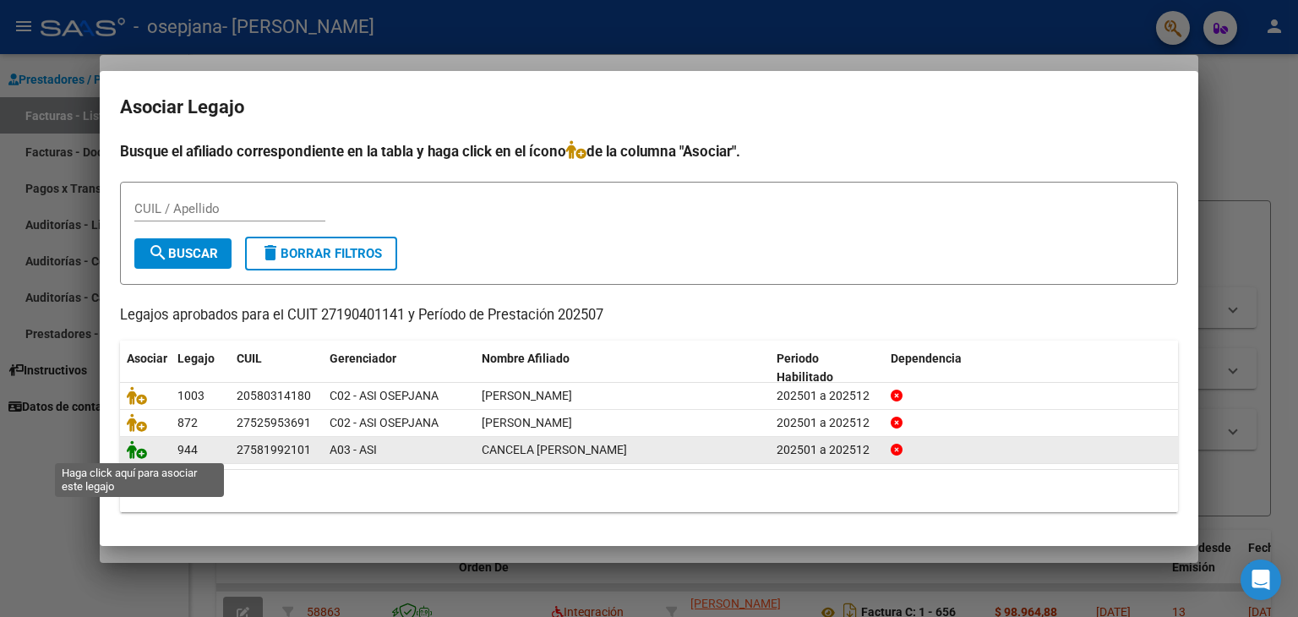
click at [139, 440] on icon at bounding box center [137, 449] width 20 height 19
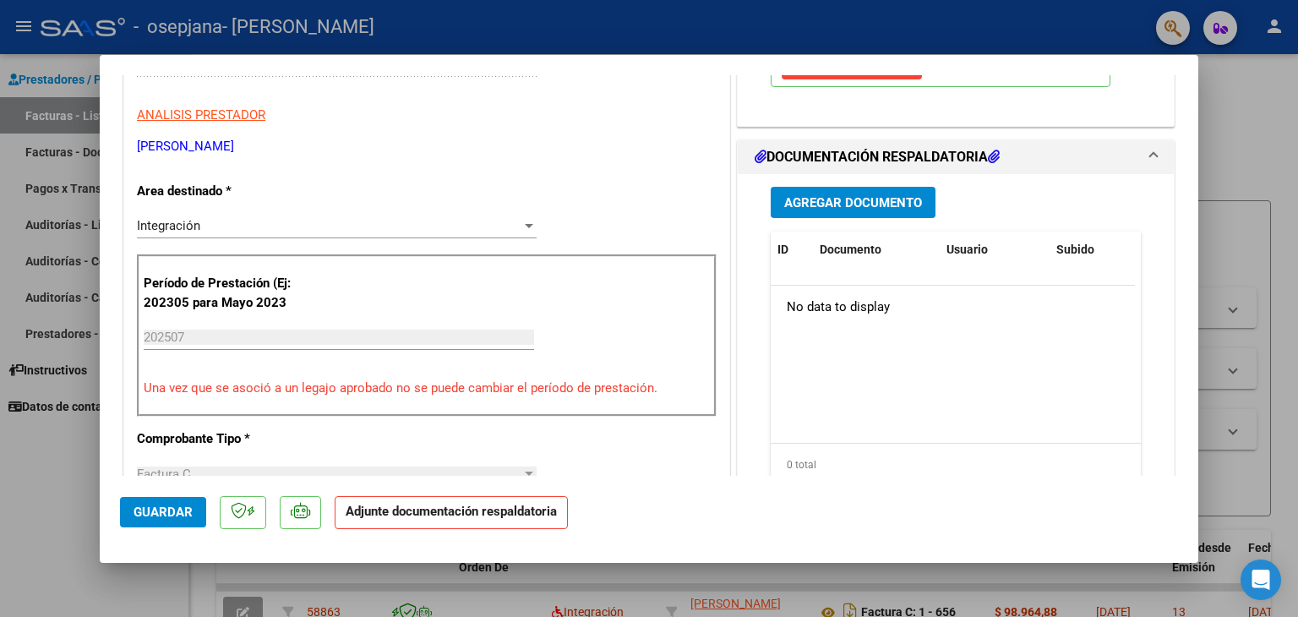
scroll to position [427, 0]
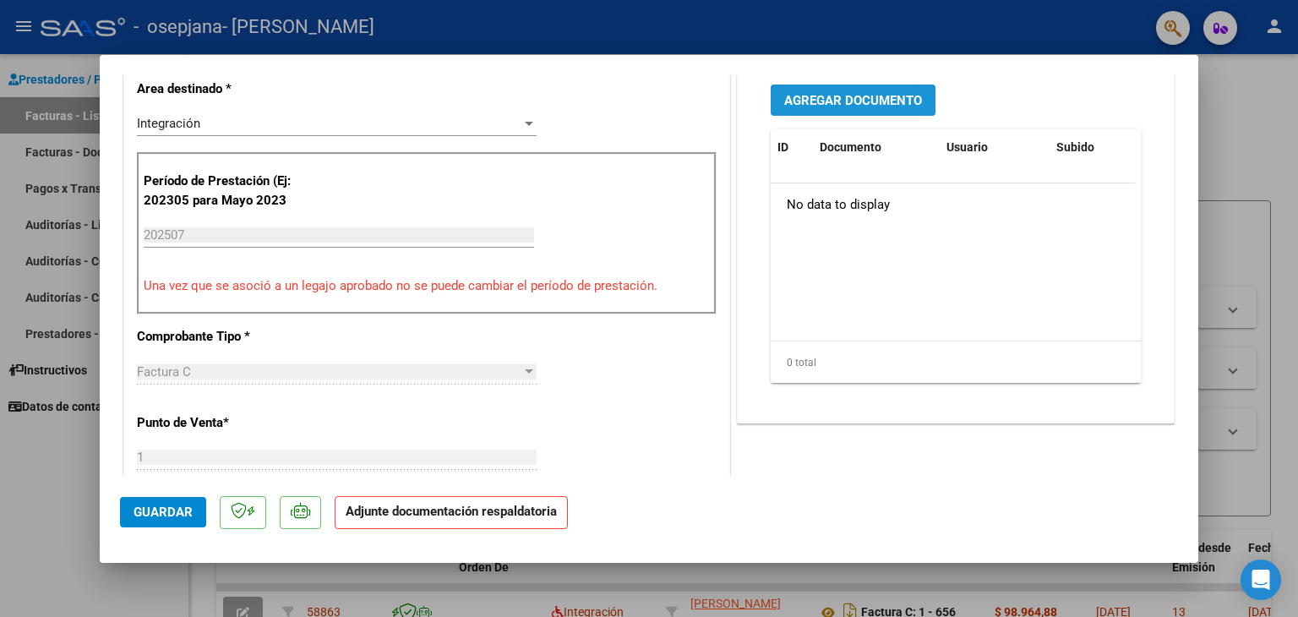
click at [884, 85] on button "Agregar Documento" at bounding box center [853, 100] width 165 height 31
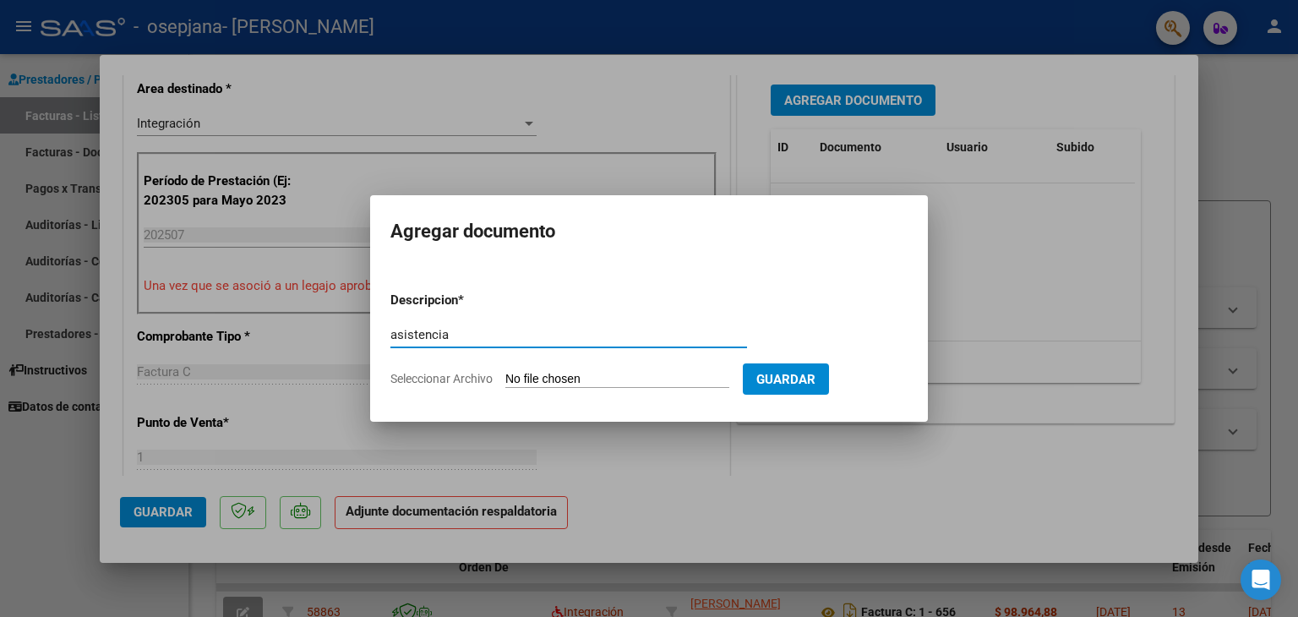
type input "asistencia"
click at [505, 372] on input "Seleccionar Archivo" at bounding box center [617, 380] width 224 height 16
type input "C:\fakepath\asistencia [PERSON_NAME] - [DATE].pdf"
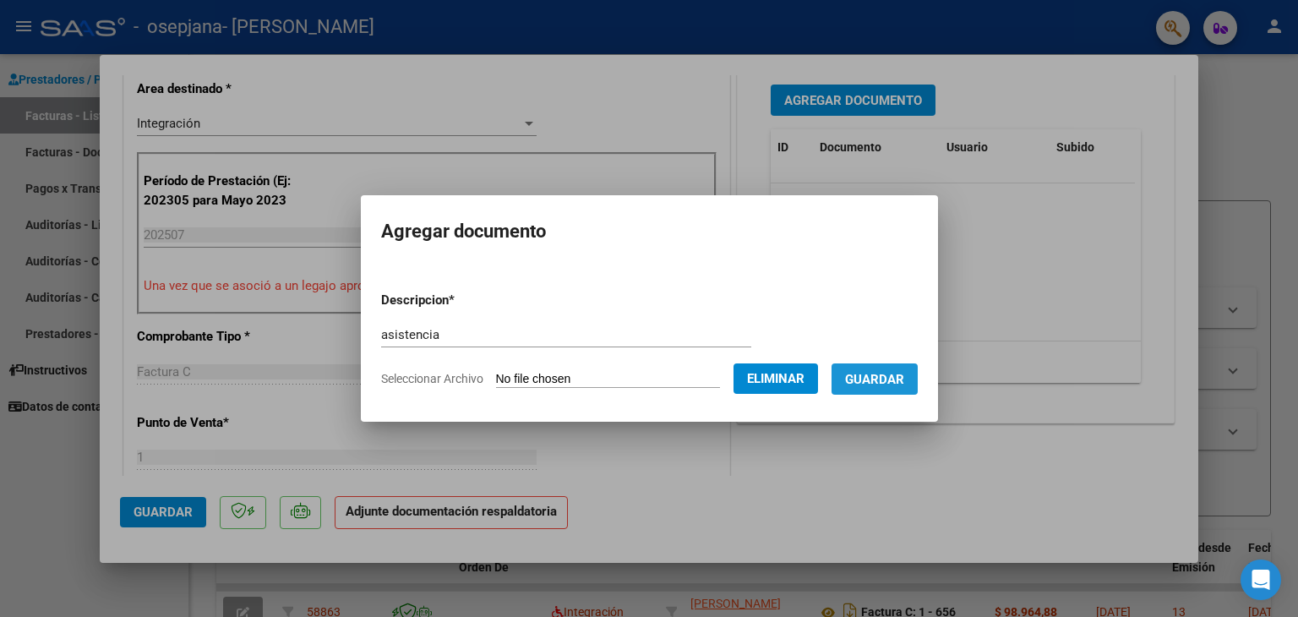
click at [904, 365] on button "Guardar" at bounding box center [875, 378] width 86 height 31
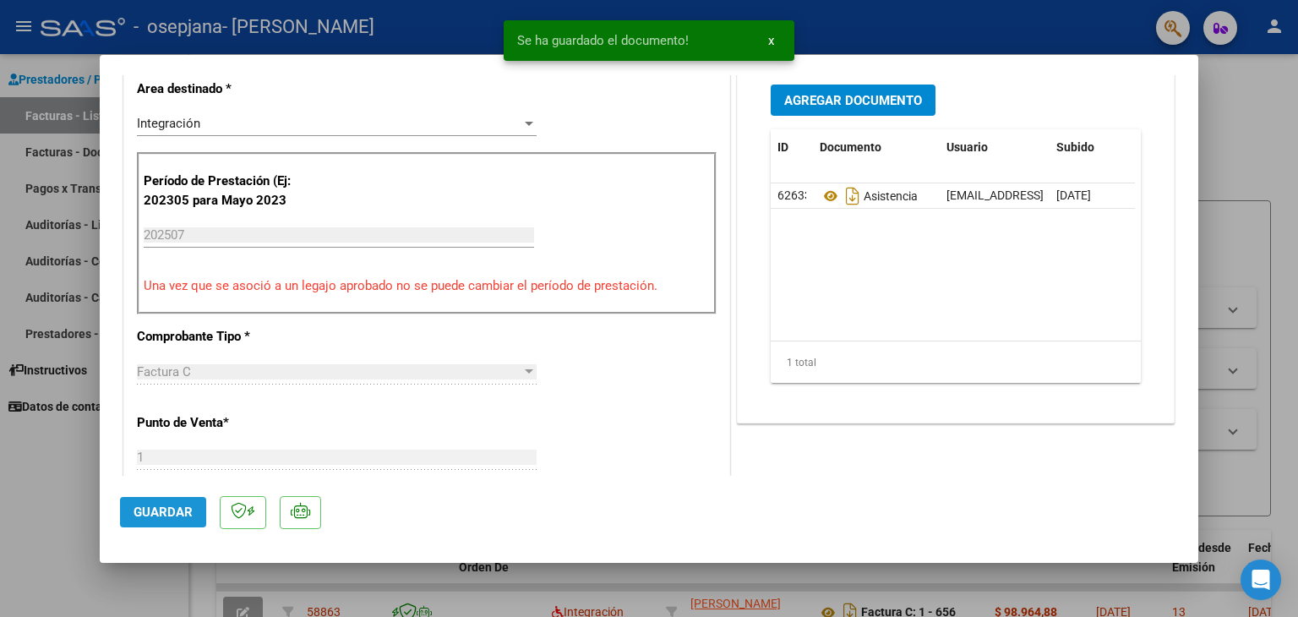
click at [167, 507] on span "Guardar" at bounding box center [163, 512] width 59 height 15
click at [1, 488] on div at bounding box center [649, 308] width 1298 height 617
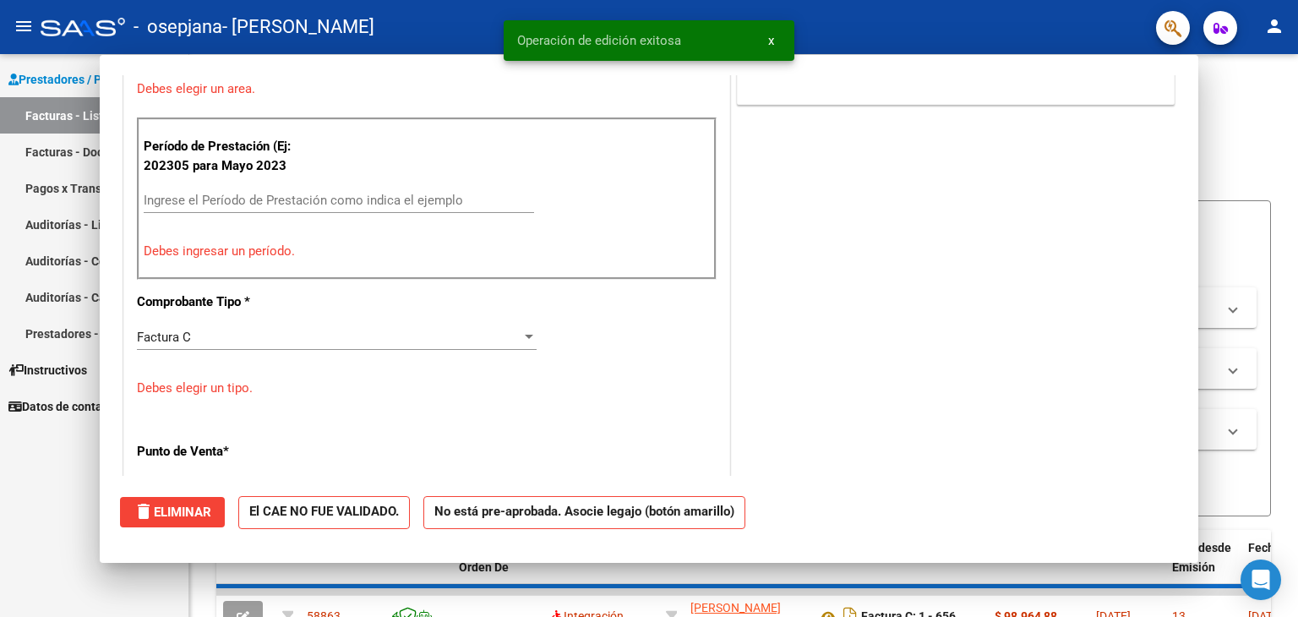
scroll to position [0, 0]
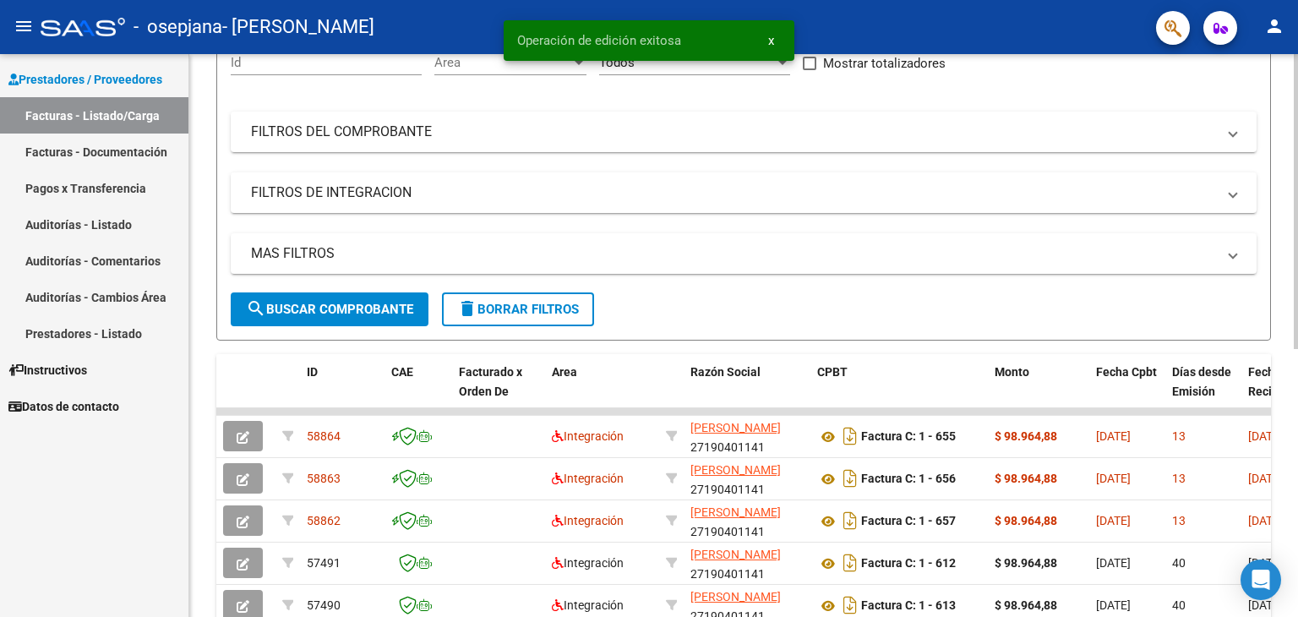
click at [1290, 321] on div "Video tutorial PRESTADORES -> Listado de CPBTs Emitidos por Prestadores / Prove…" at bounding box center [745, 409] width 1113 height 1062
